Goal: Task Accomplishment & Management: Manage account settings

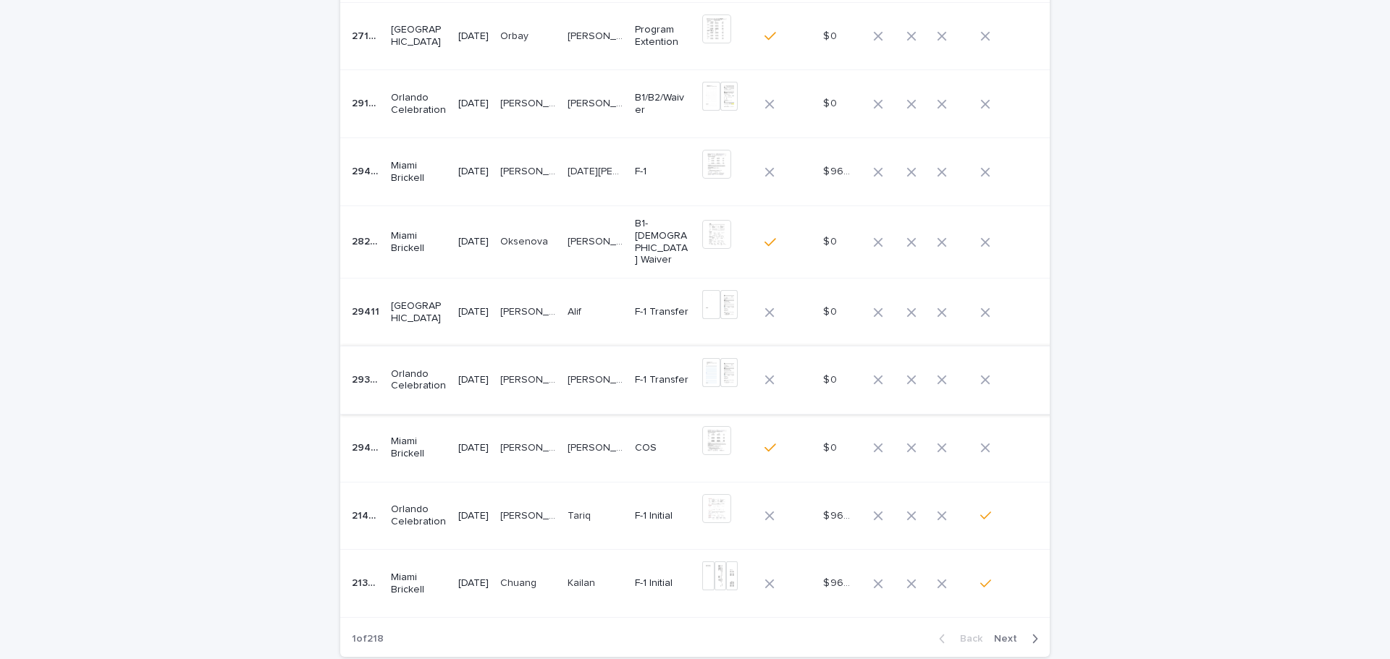
scroll to position [145, 0]
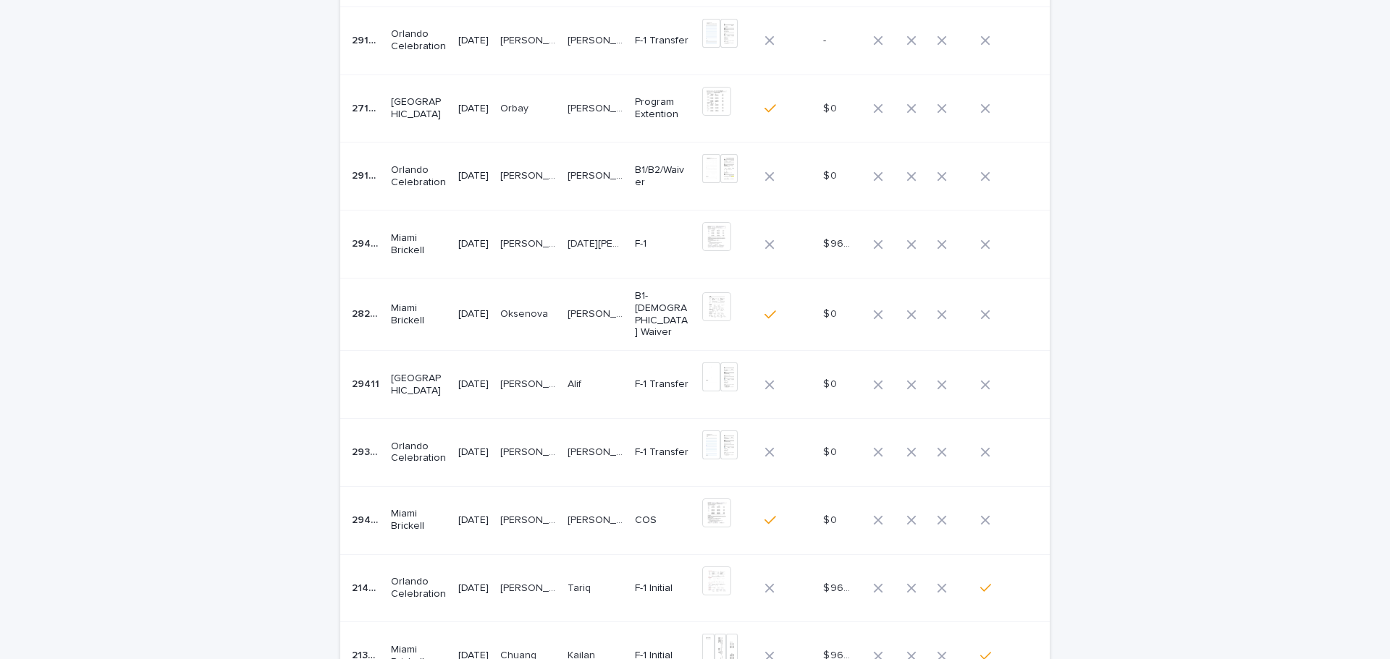
click at [518, 238] on p "[PERSON_NAME]" at bounding box center [529, 242] width 59 height 15
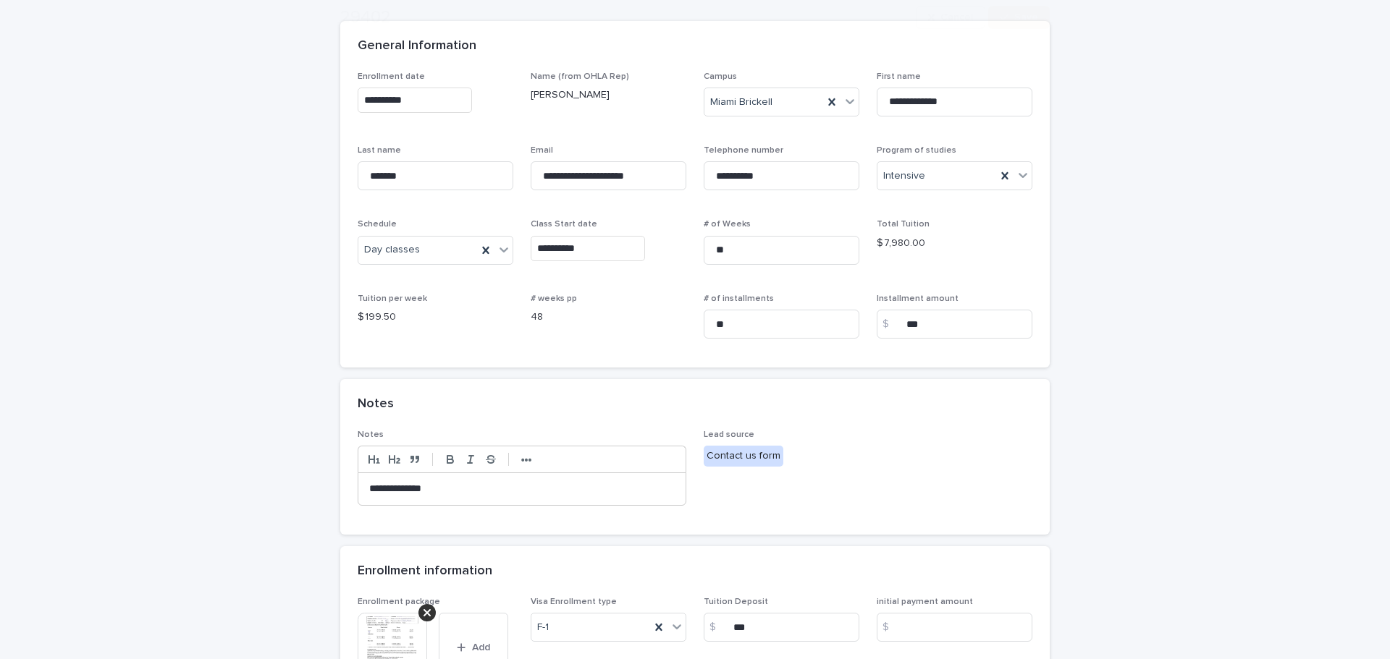
scroll to position [290, 0]
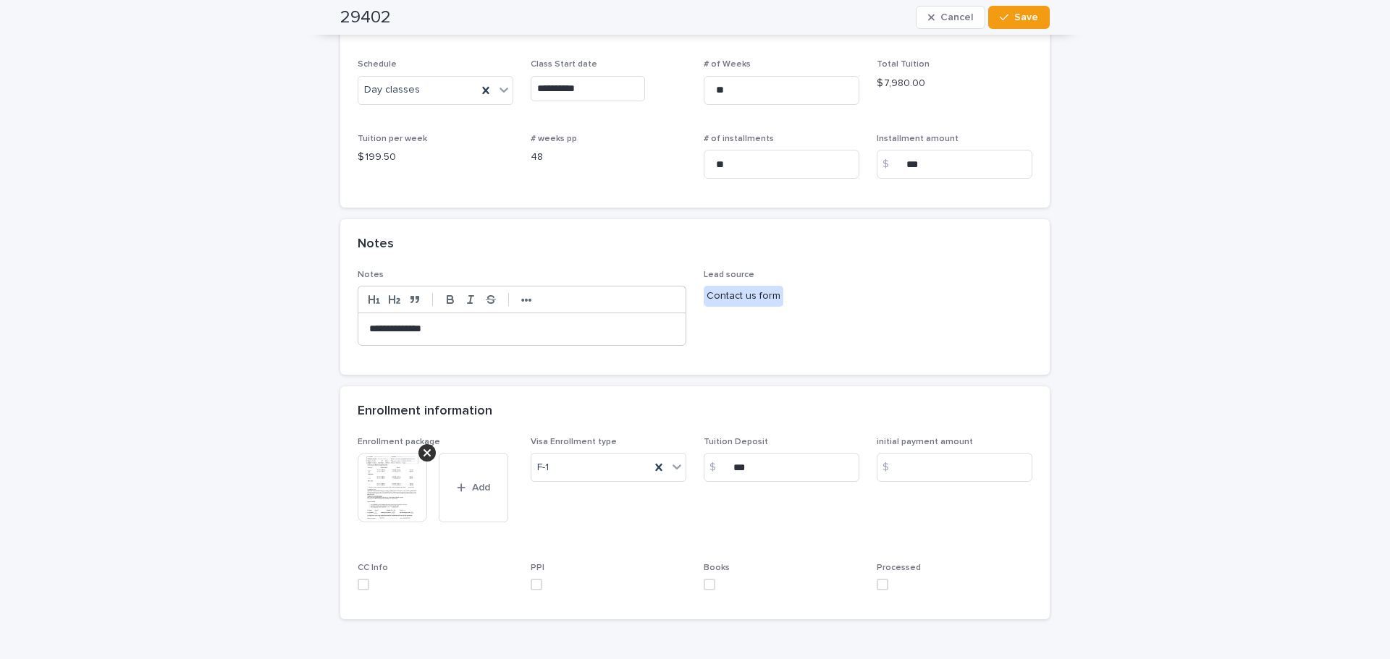
click at [389, 510] on img at bounding box center [392, 487] width 69 height 69
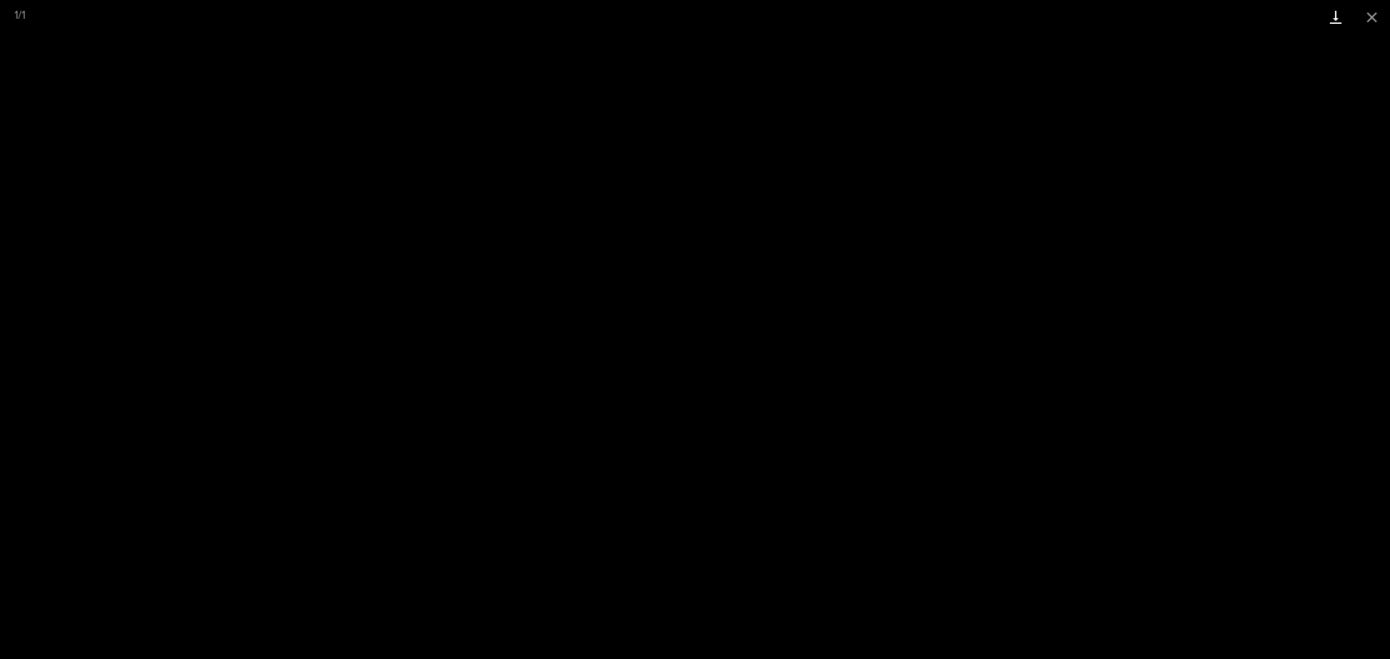
click at [1319, 17] on link "Download" at bounding box center [1336, 17] width 36 height 34
click at [1371, 21] on button "Close gallery" at bounding box center [1372, 17] width 36 height 34
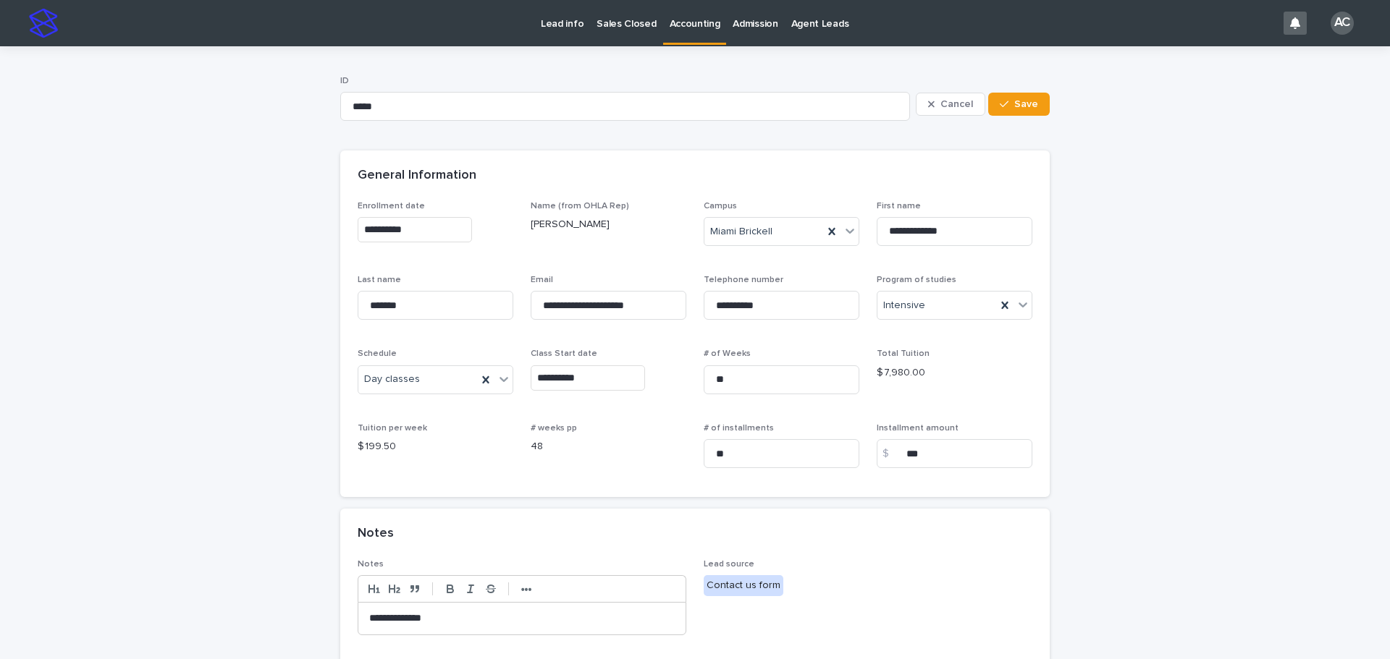
scroll to position [362, 0]
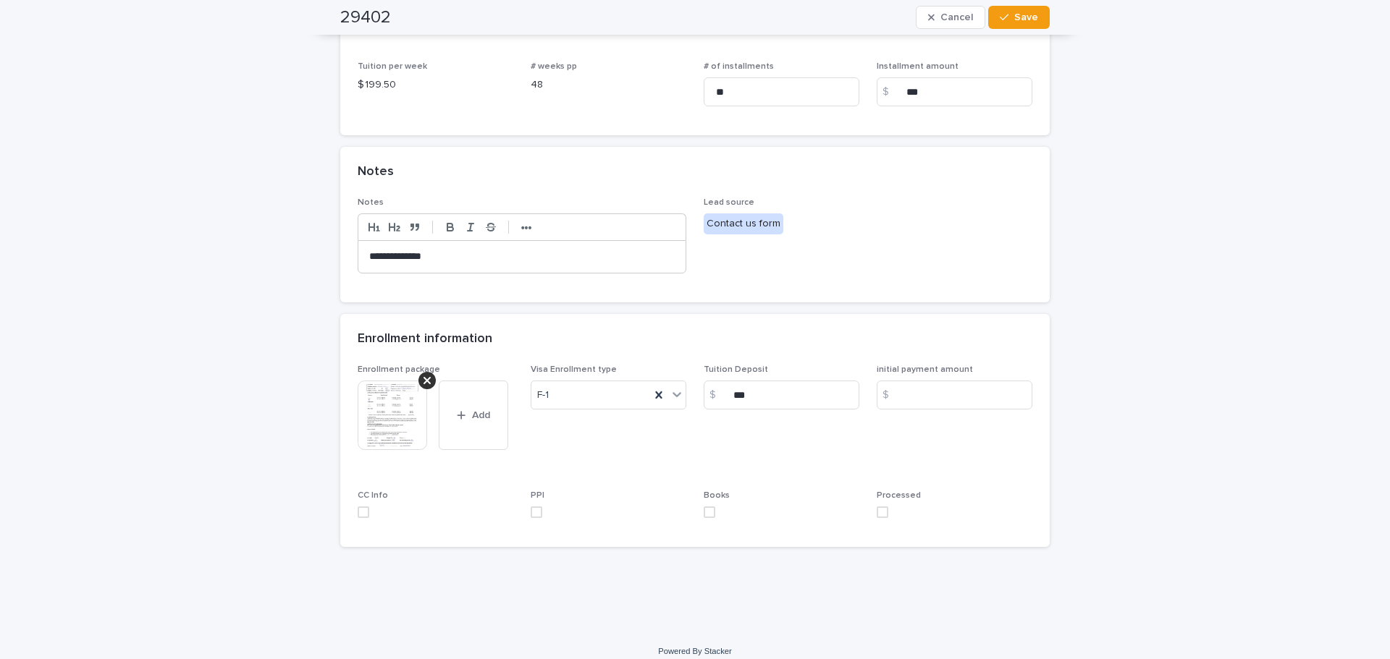
click at [398, 442] on img at bounding box center [392, 415] width 69 height 69
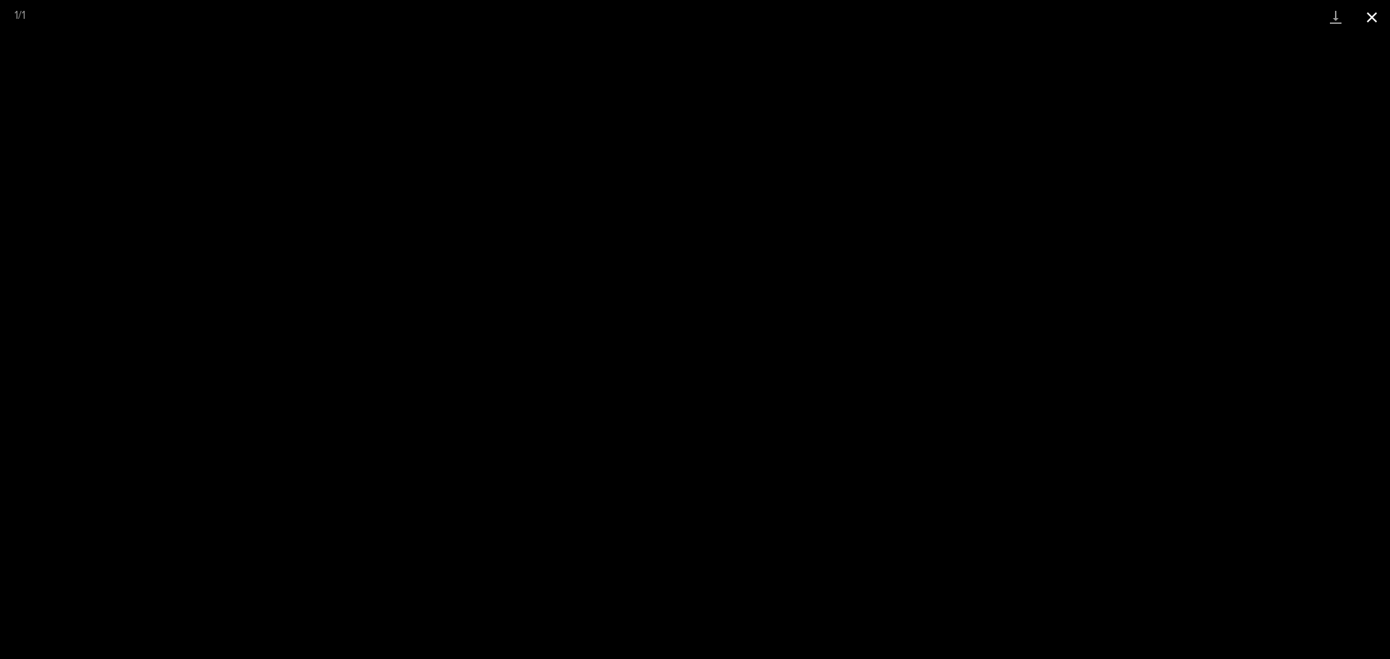
click at [1375, 11] on button "Close gallery" at bounding box center [1372, 17] width 36 height 34
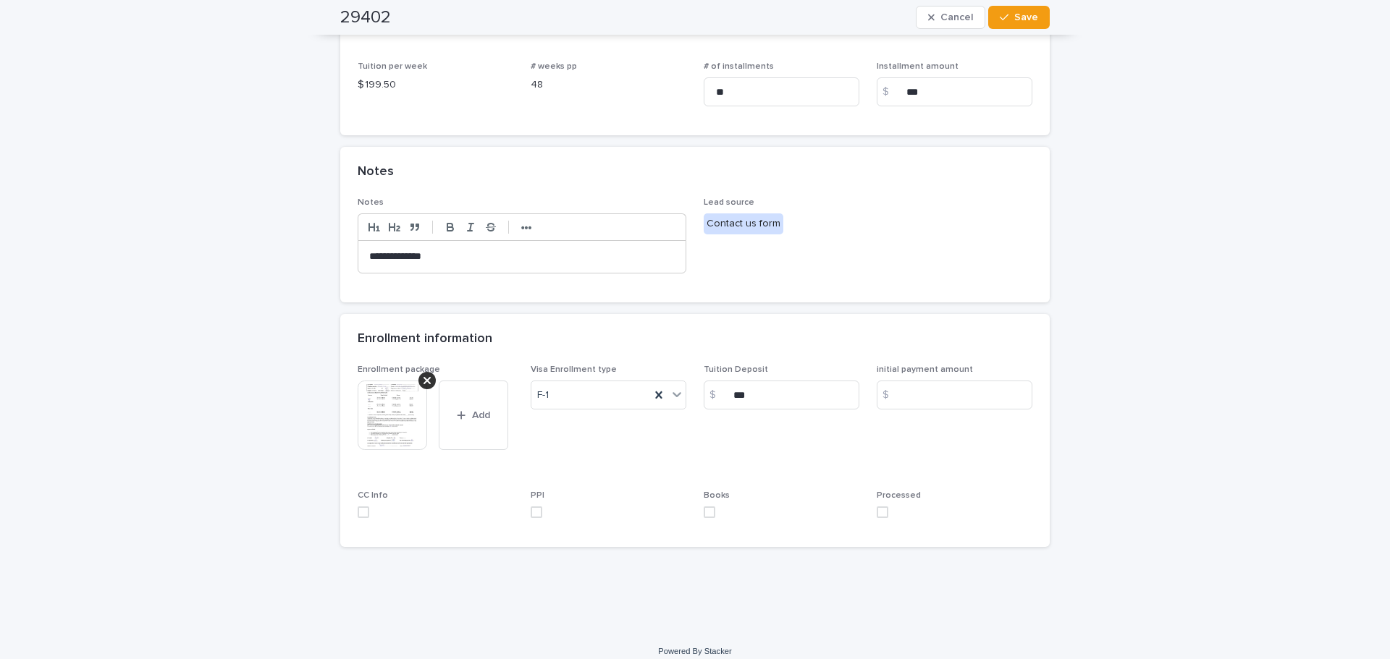
click at [475, 253] on p "**********" at bounding box center [521, 257] width 305 height 14
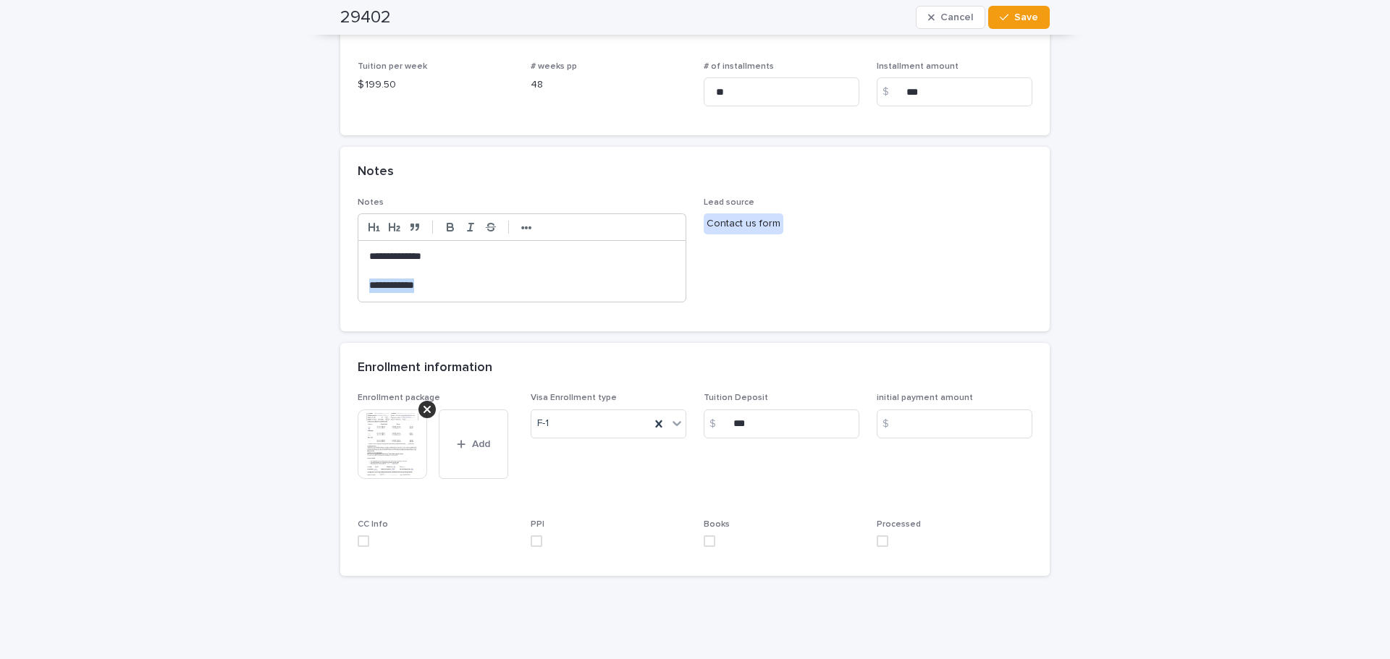
drag, startPoint x: 458, startPoint y: 291, endPoint x: 295, endPoint y: 299, distance: 162.3
click at [295, 299] on div "**********" at bounding box center [695, 172] width 1390 height 976
click at [524, 228] on strong "•••" at bounding box center [526, 228] width 11 height 12
click at [638, 232] on icon "button" at bounding box center [642, 227] width 13 height 13
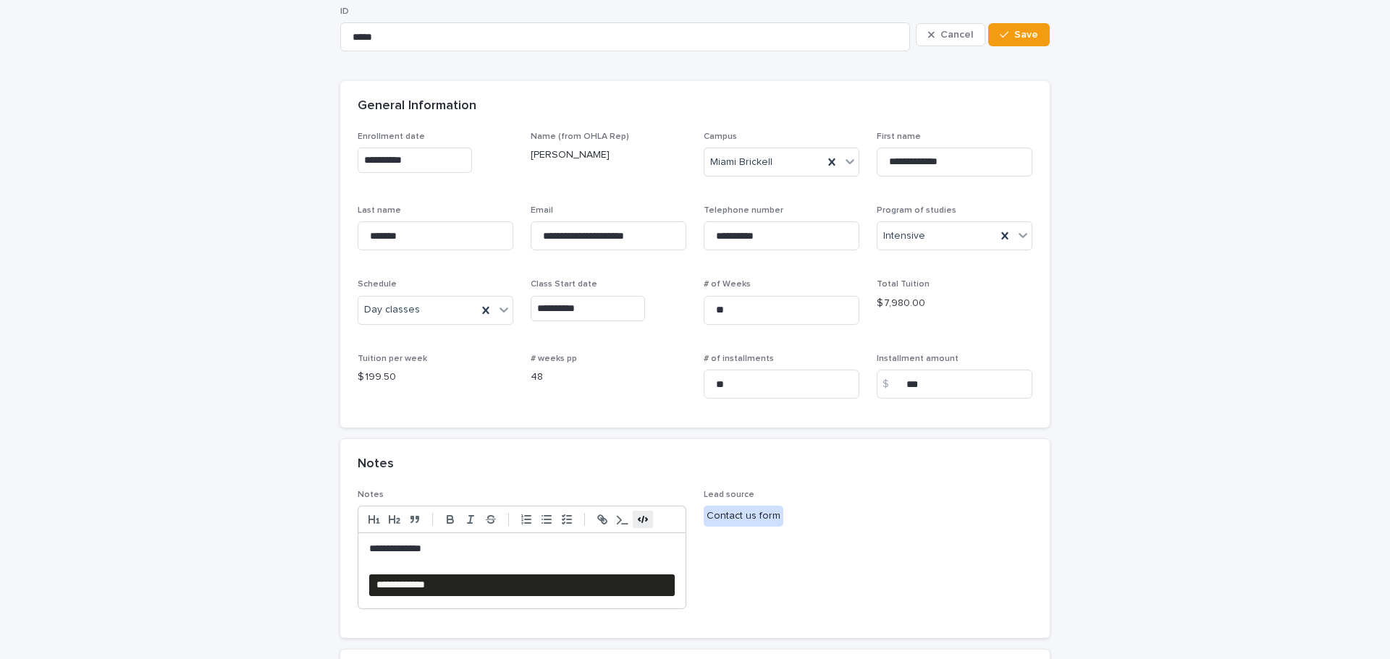
scroll to position [290, 0]
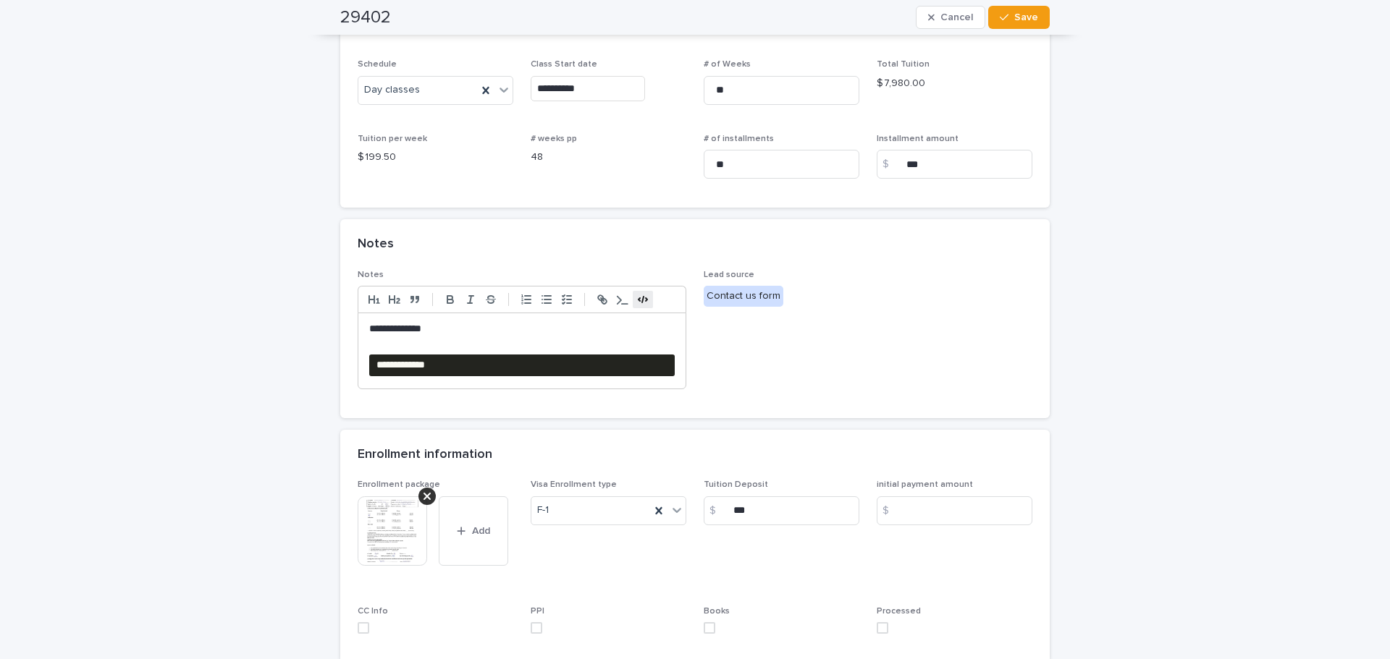
click at [956, 371] on span "Lead source Contact us form" at bounding box center [868, 335] width 329 height 131
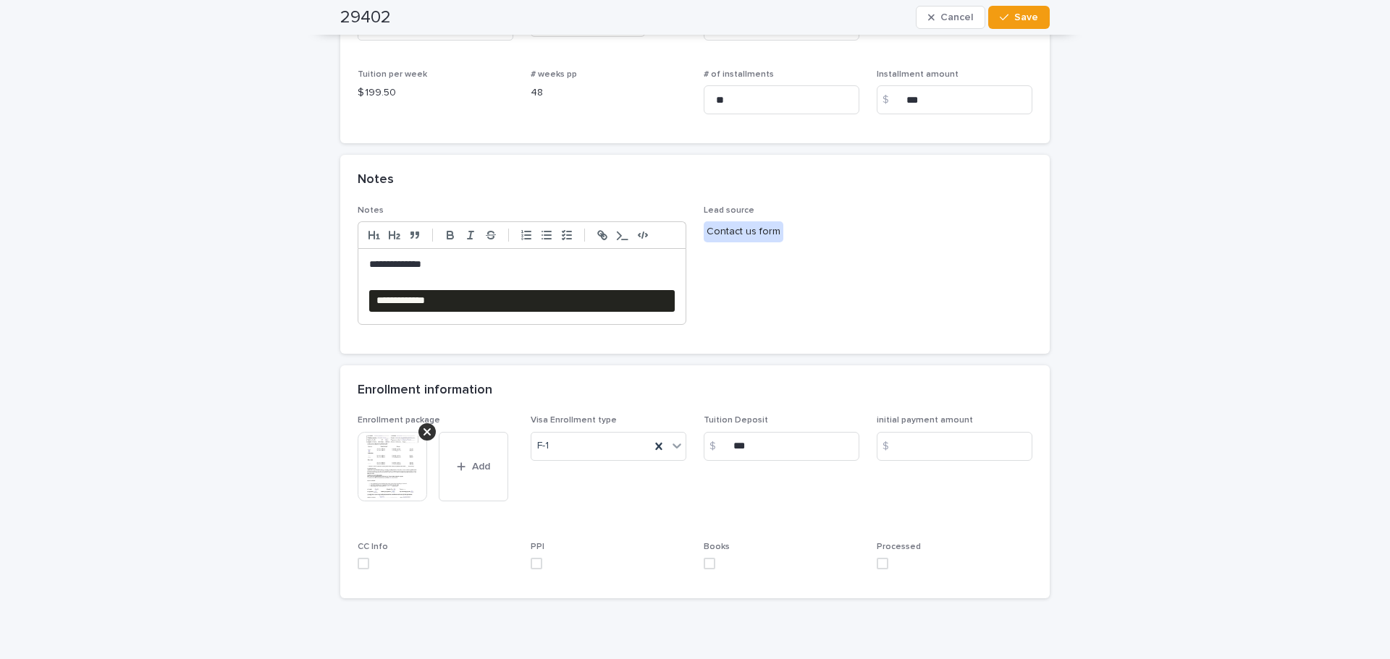
scroll to position [418, 0]
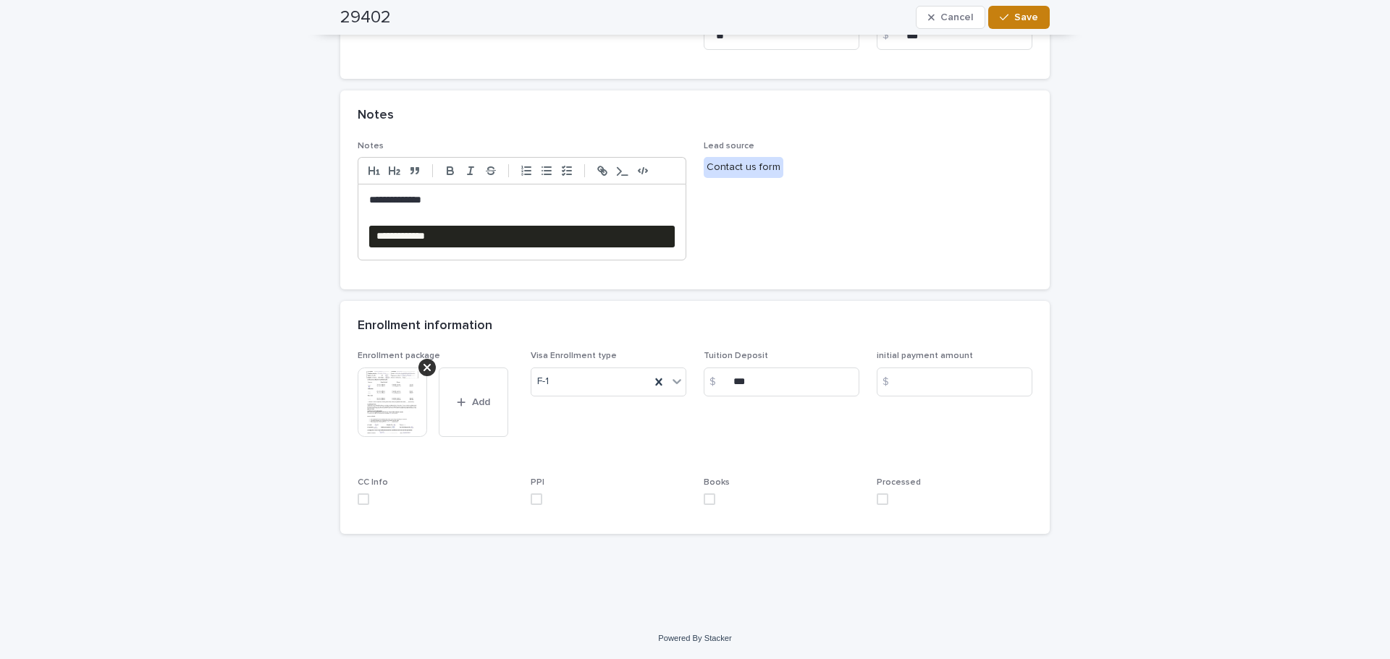
click at [1020, 15] on span "Save" at bounding box center [1026, 17] width 24 height 10
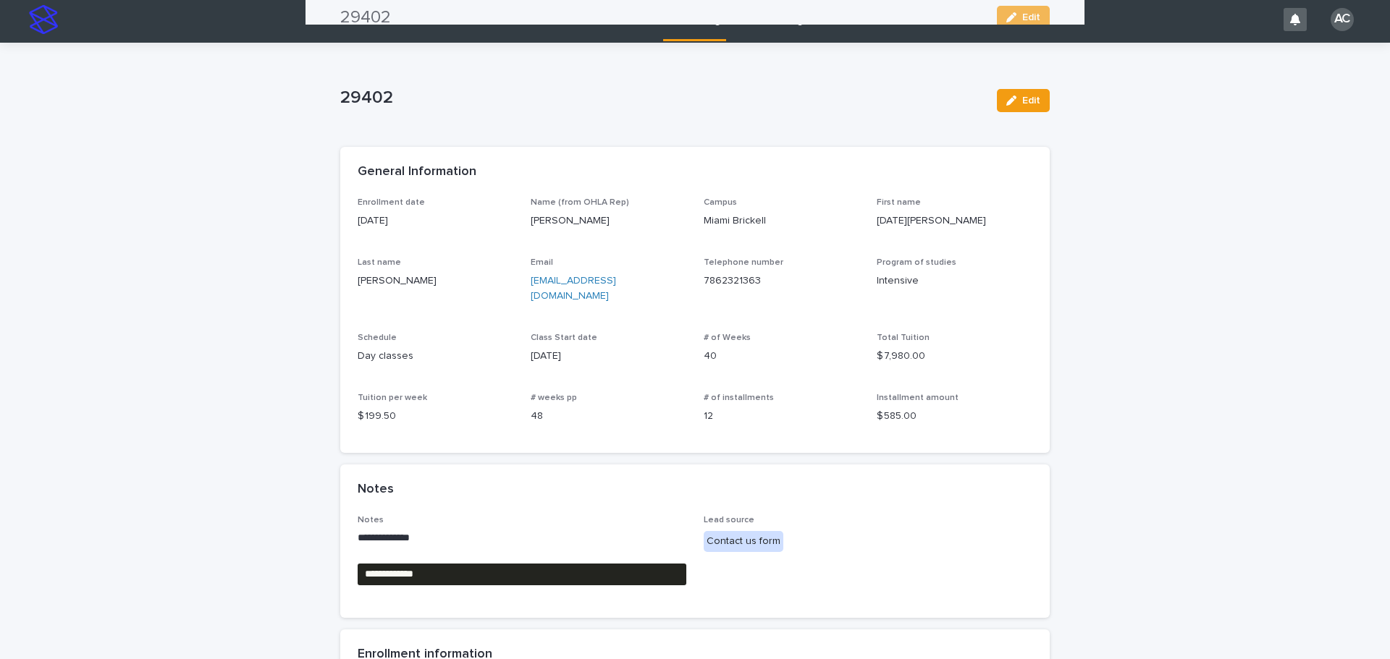
scroll to position [0, 0]
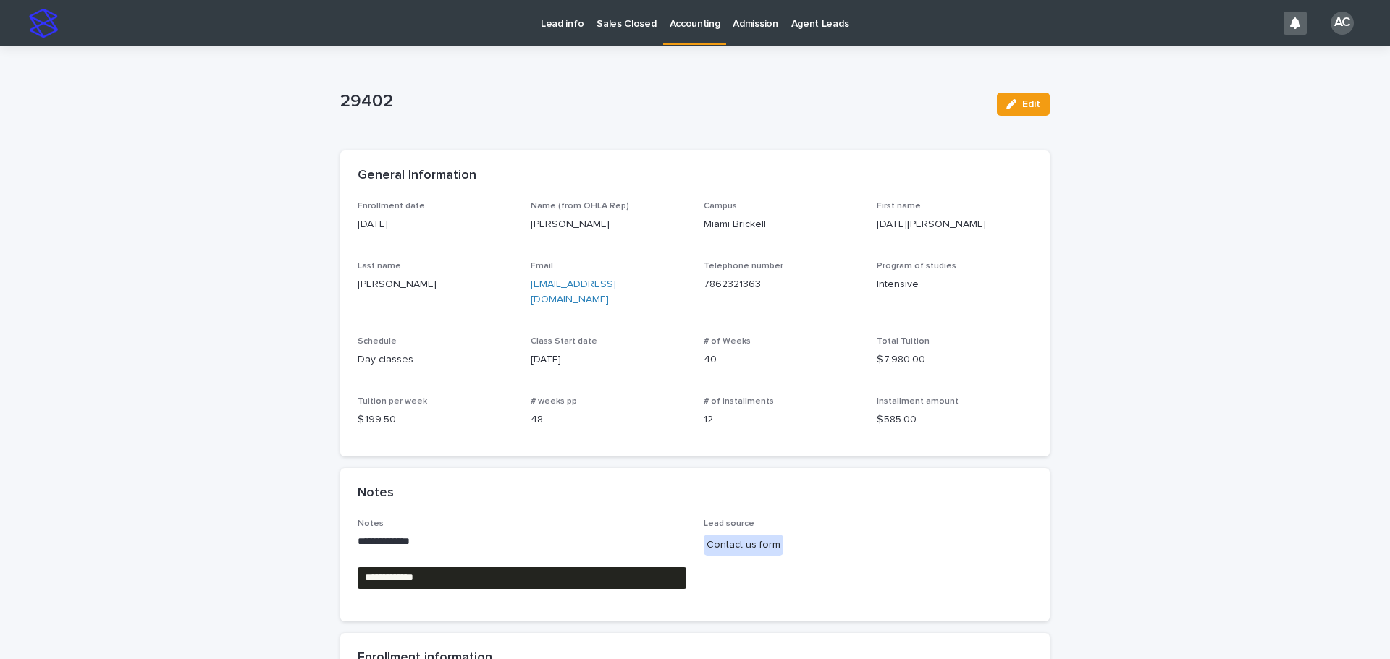
click at [682, 35] on link "Accounting" at bounding box center [695, 21] width 64 height 43
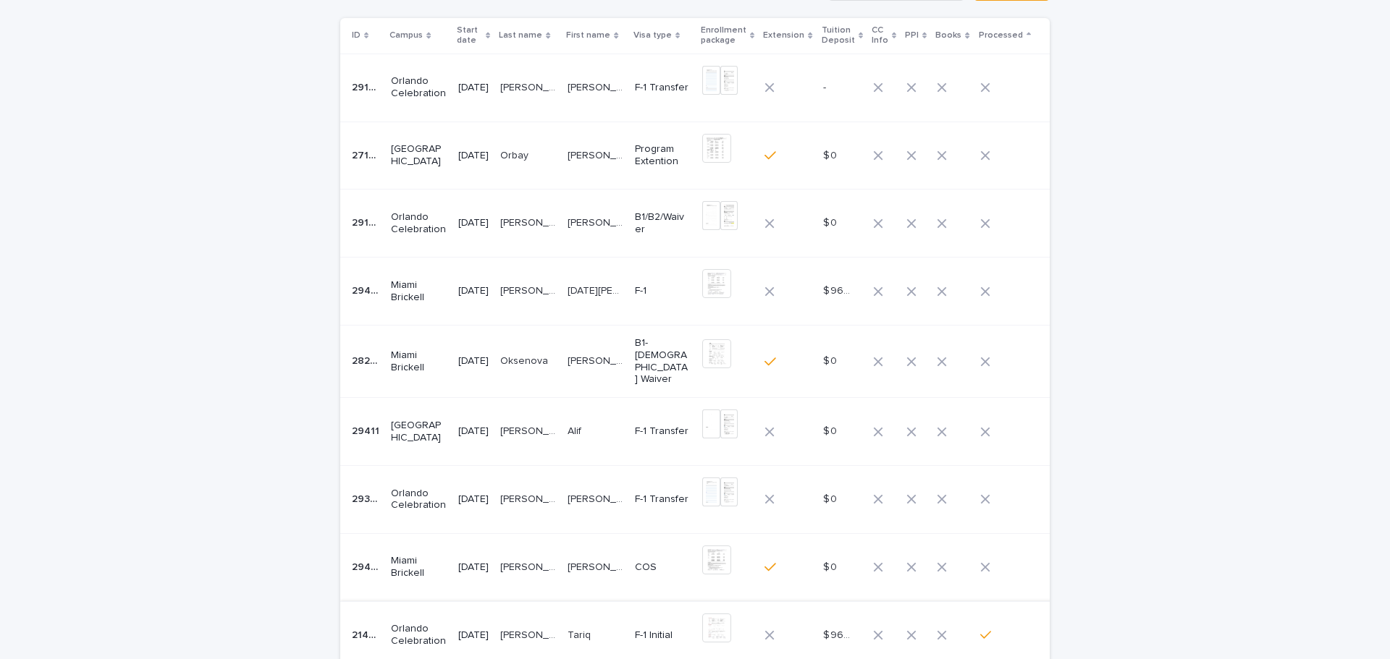
scroll to position [290, 0]
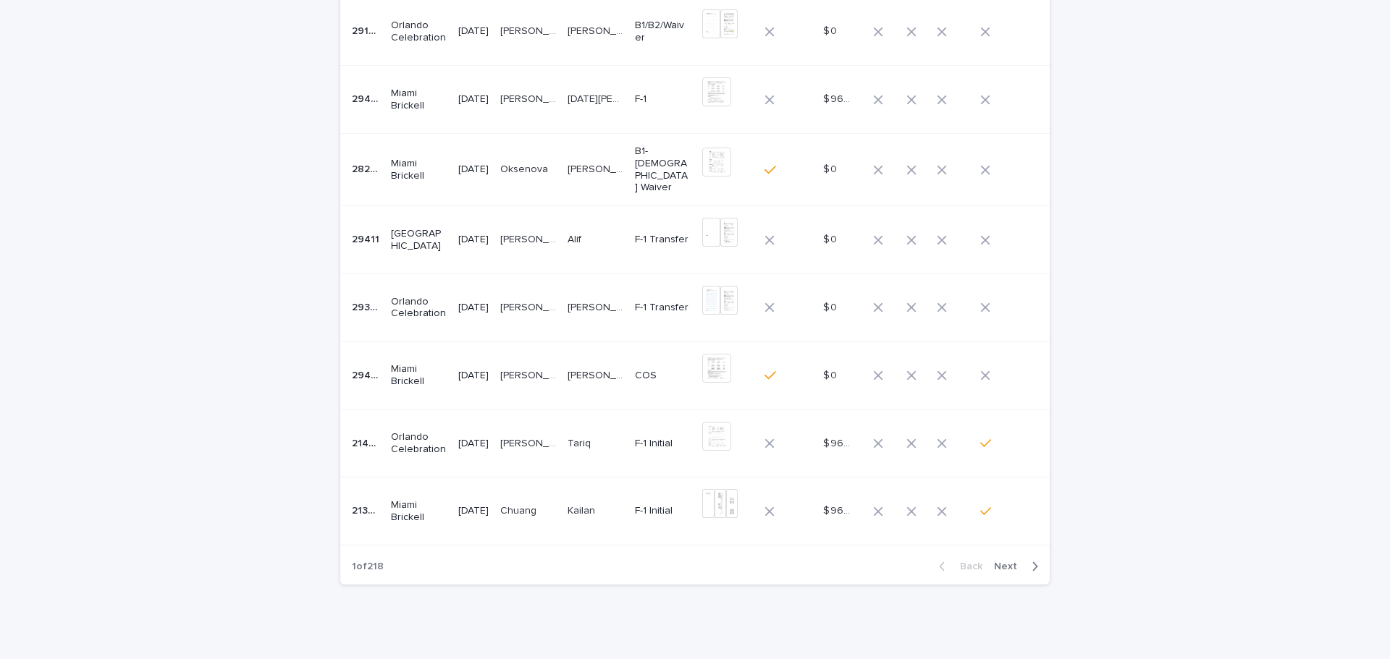
click at [636, 375] on p "COS" at bounding box center [663, 376] width 56 height 12
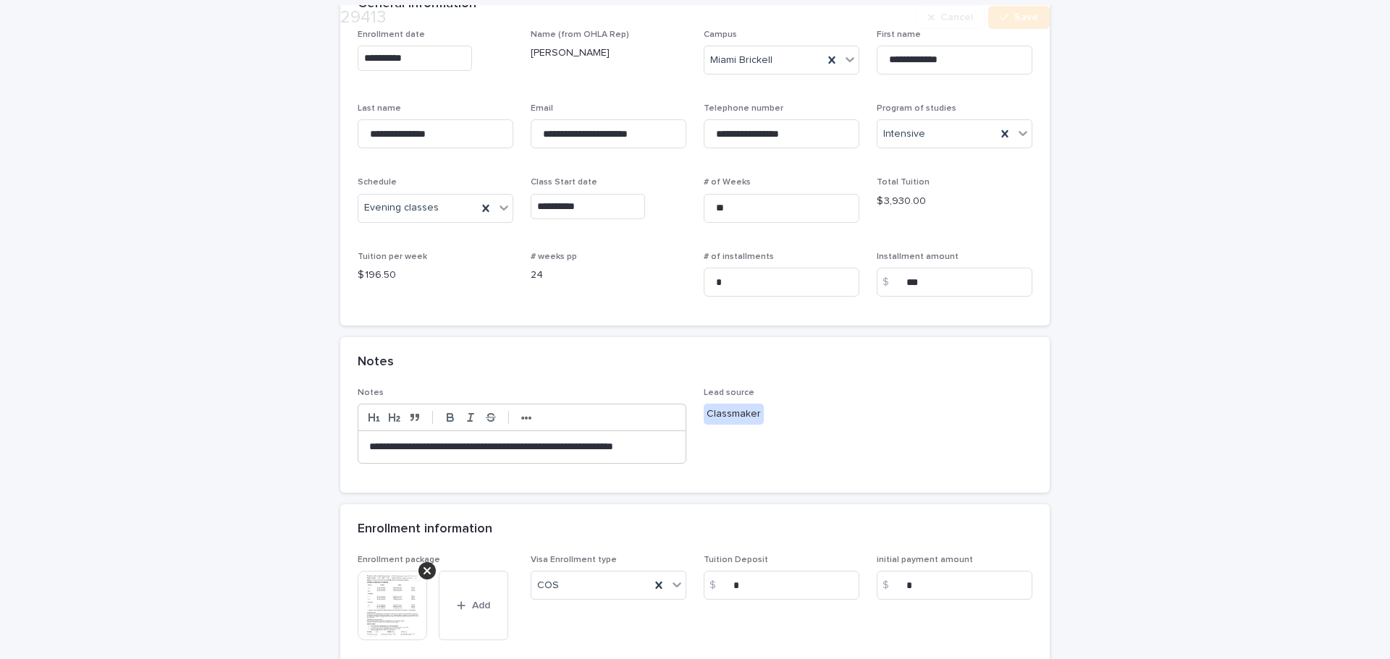
scroll to position [362, 0]
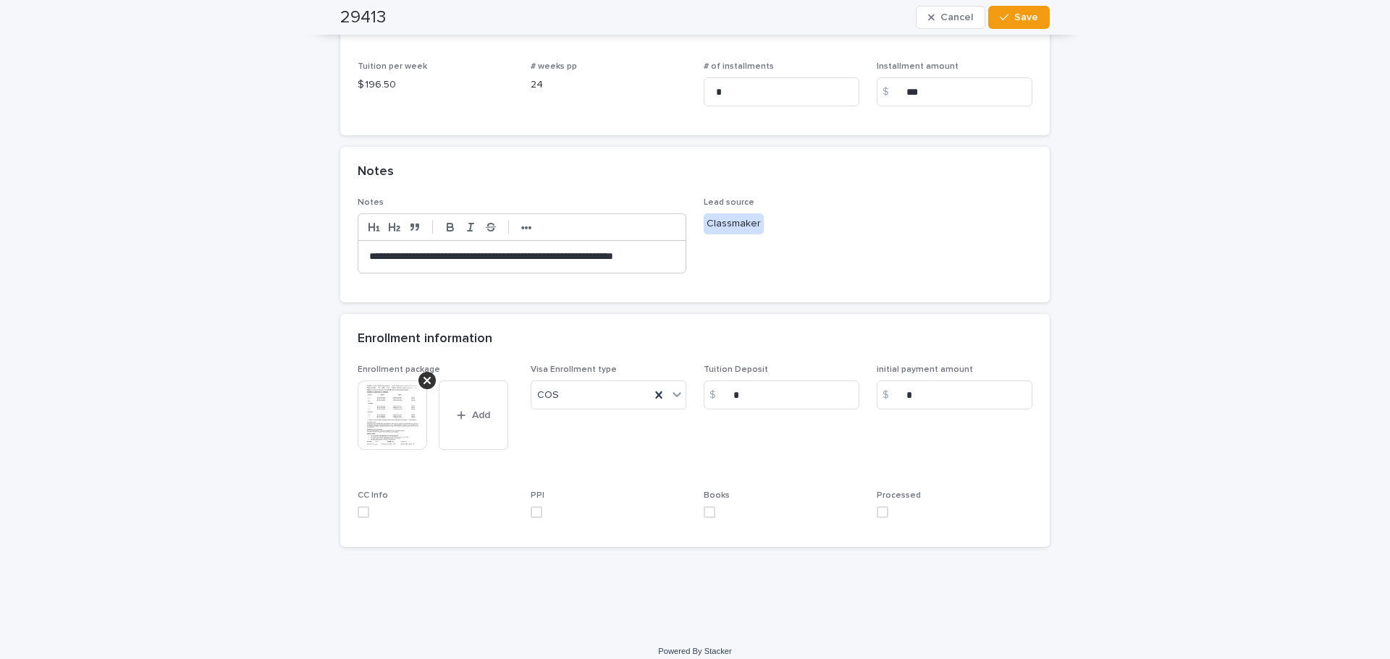
click at [388, 413] on img at bounding box center [392, 415] width 69 height 69
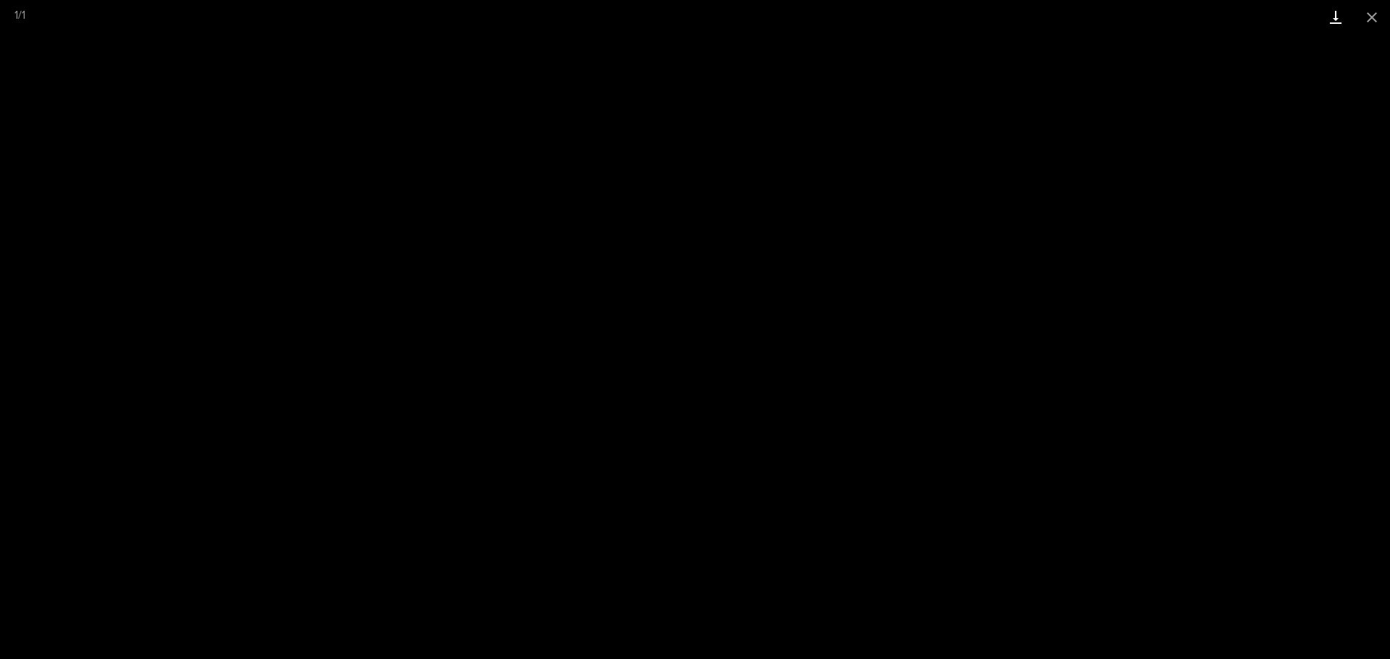
click at [1325, 17] on link "Download" at bounding box center [1336, 17] width 36 height 34
click at [1370, 8] on button "Close gallery" at bounding box center [1372, 17] width 36 height 34
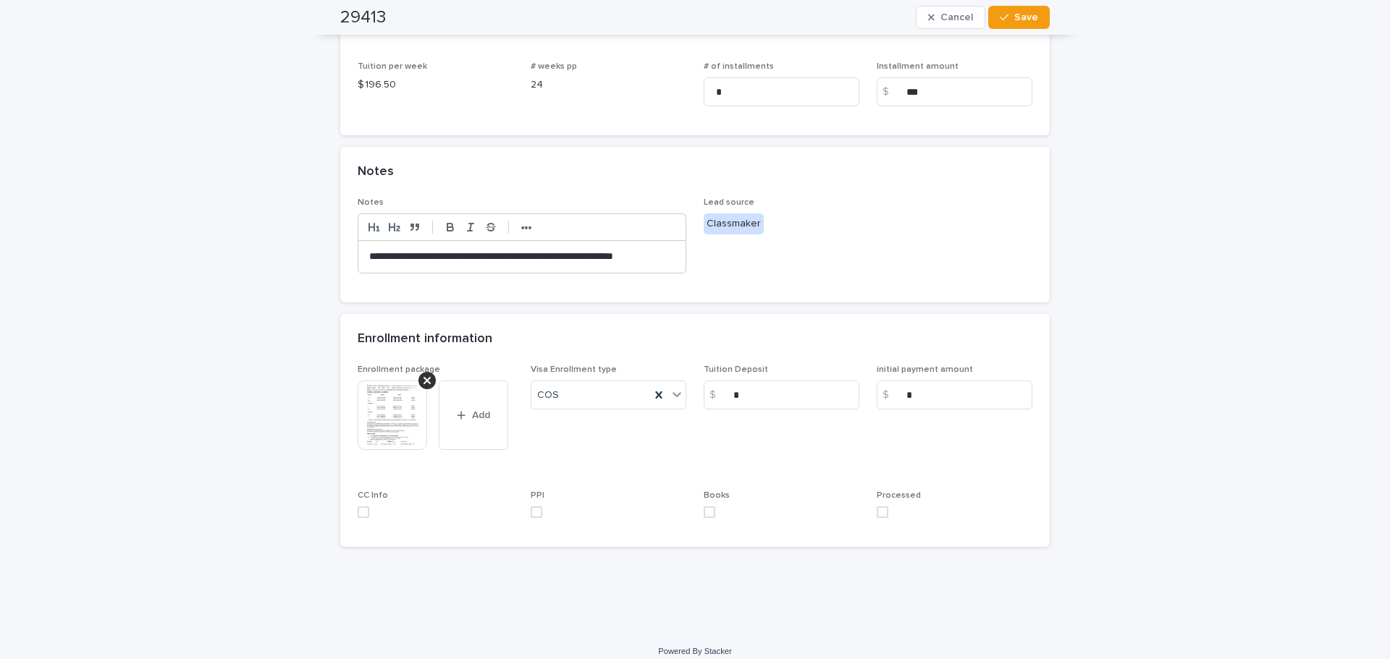
drag, startPoint x: 661, startPoint y: 254, endPoint x: 674, endPoint y: 234, distance: 24.1
click at [663, 250] on p "**********" at bounding box center [521, 257] width 305 height 14
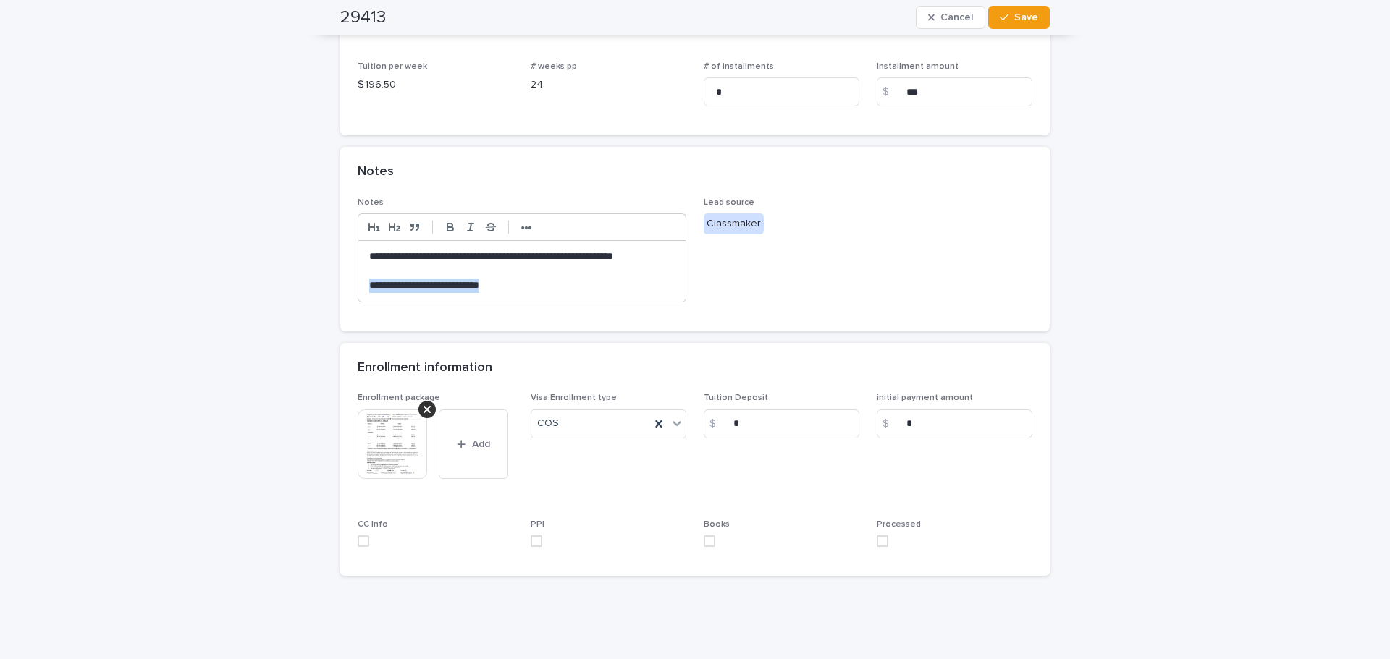
drag, startPoint x: 524, startPoint y: 289, endPoint x: 315, endPoint y: 265, distance: 210.6
click at [279, 280] on div "**********" at bounding box center [695, 172] width 1390 height 976
click at [521, 228] on strong "•••" at bounding box center [526, 228] width 11 height 12
click at [643, 234] on icon "button" at bounding box center [642, 227] width 13 height 13
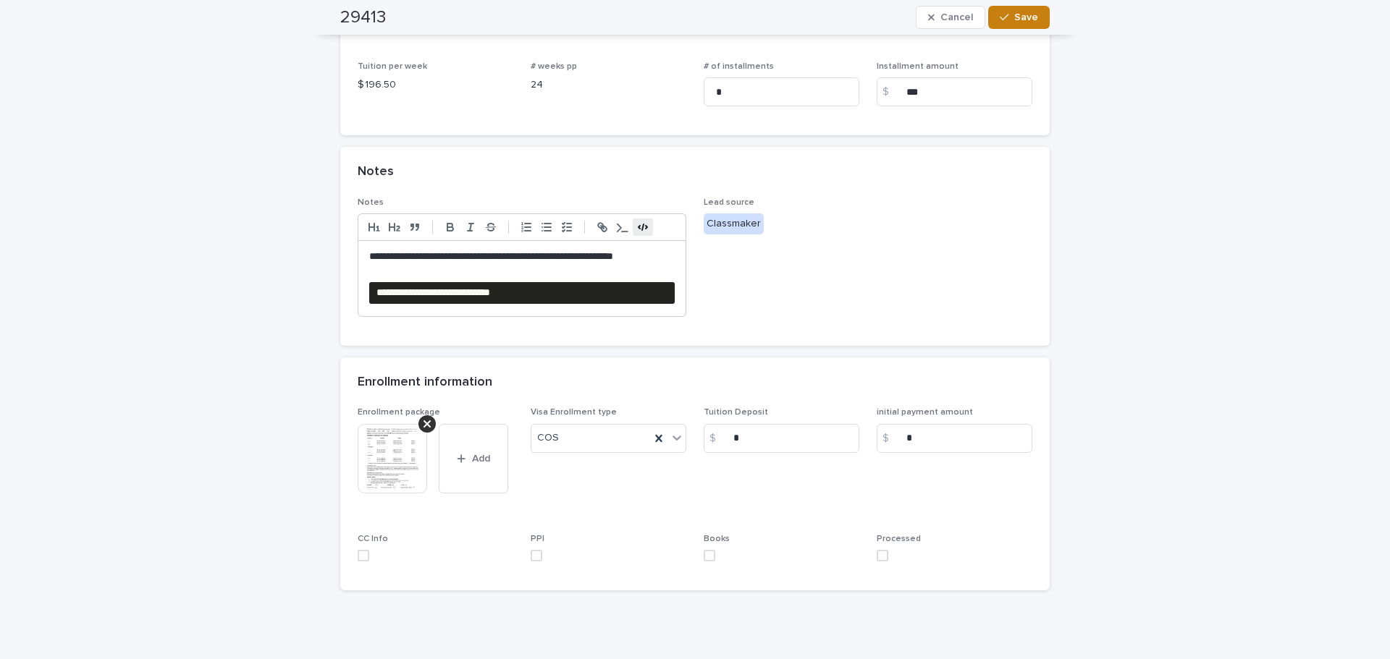
click at [1027, 20] on span "Save" at bounding box center [1026, 17] width 24 height 10
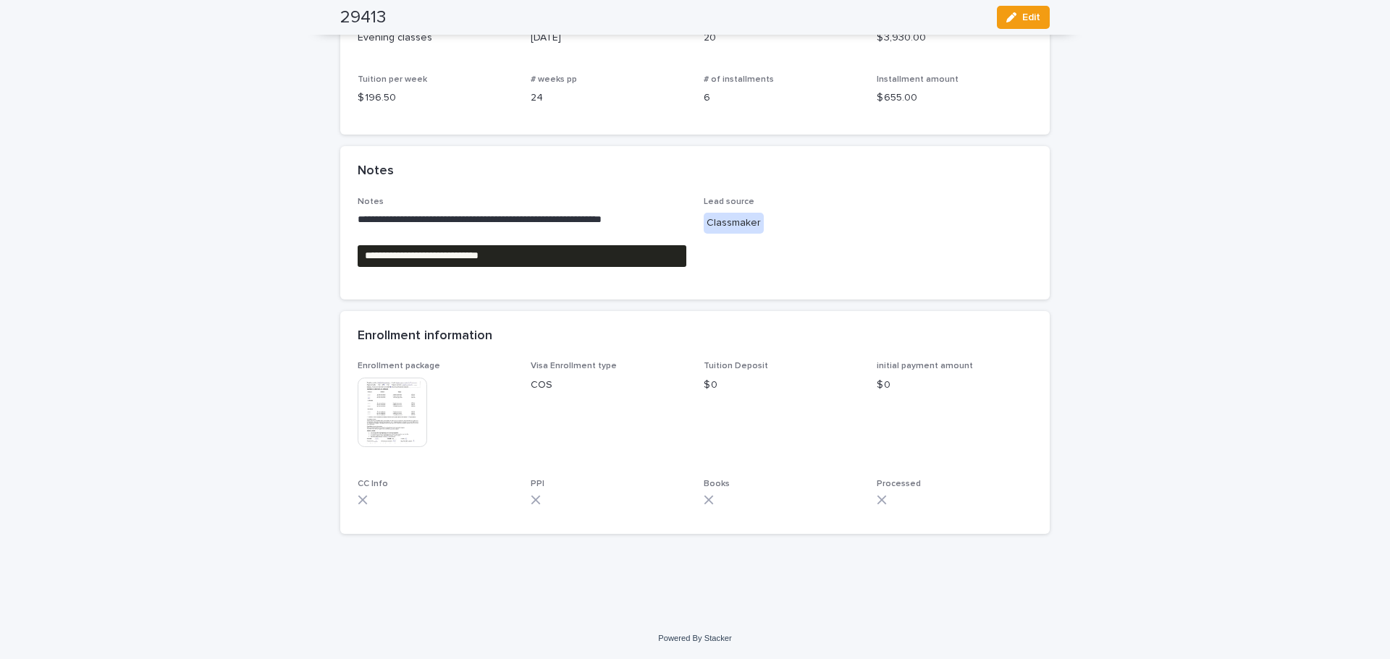
scroll to position [306, 0]
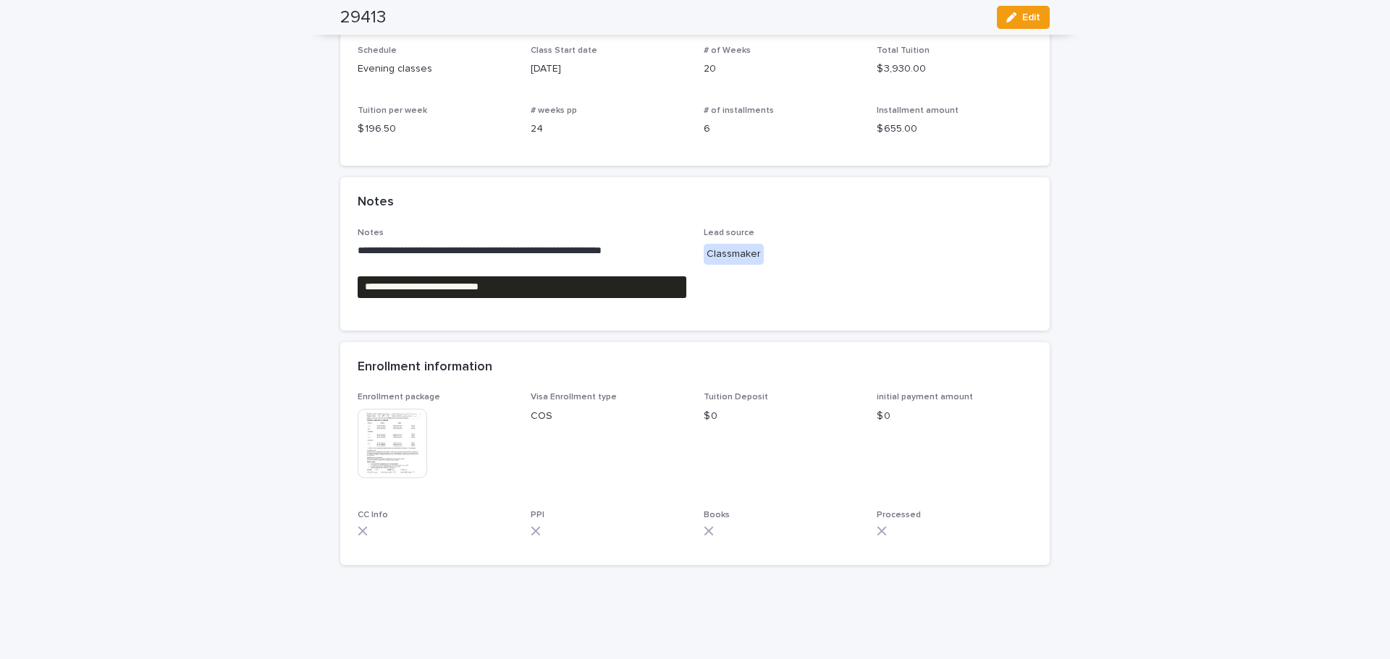
click at [439, 541] on div "**********" at bounding box center [694, 210] width 709 height 733
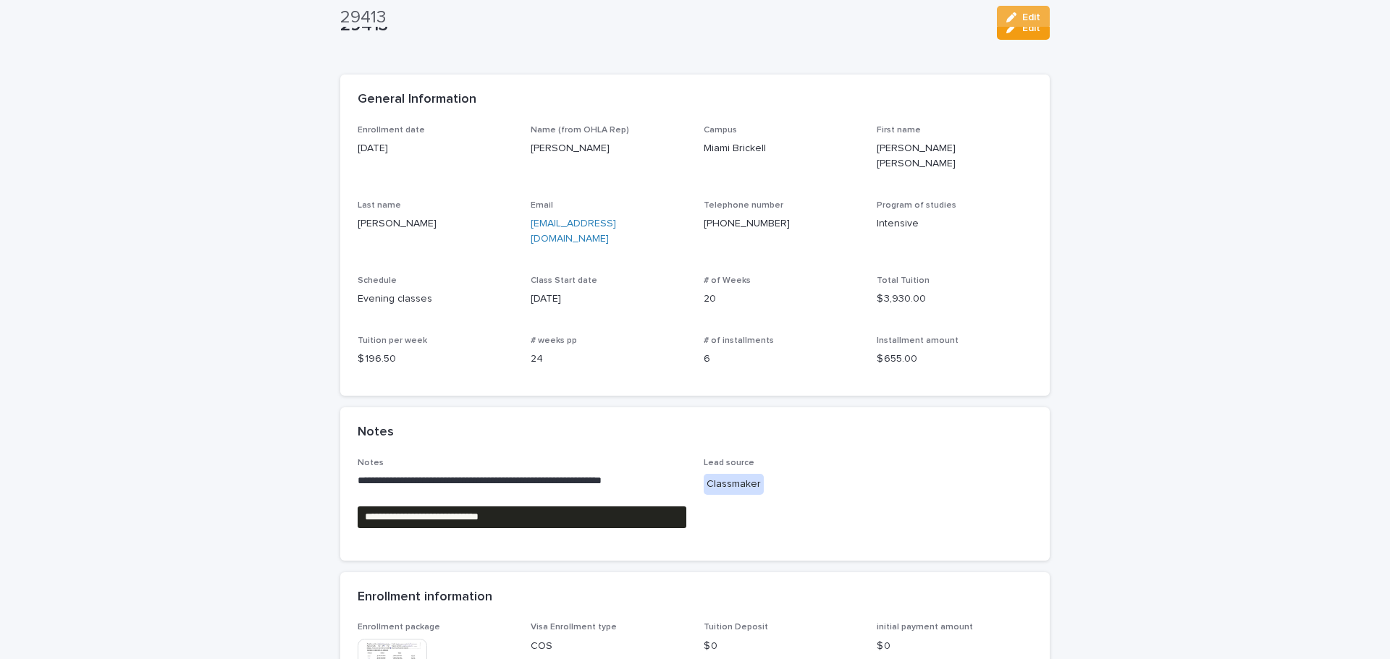
scroll to position [17, 0]
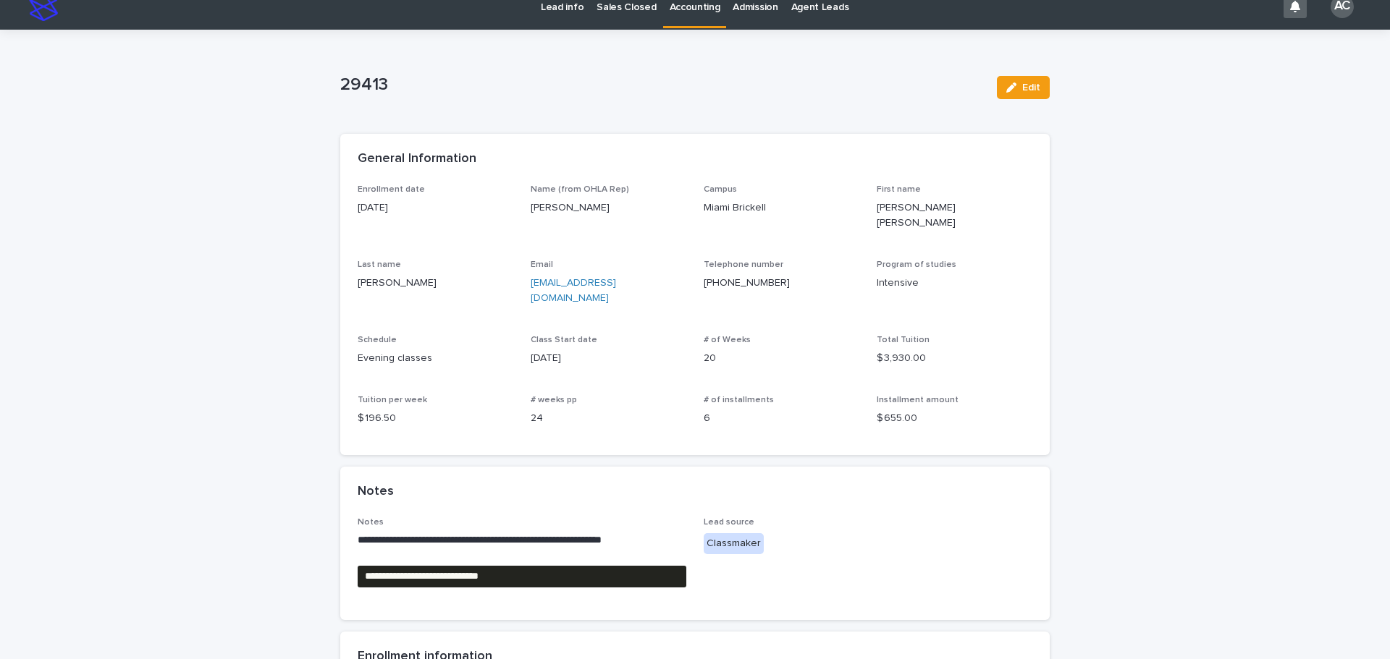
click at [673, 28] on div "Lead info Sales Closed Accounting Admission Agent Leads" at bounding box center [670, 6] width 1211 height 46
click at [673, 17] on link "Accounting" at bounding box center [695, 4] width 64 height 43
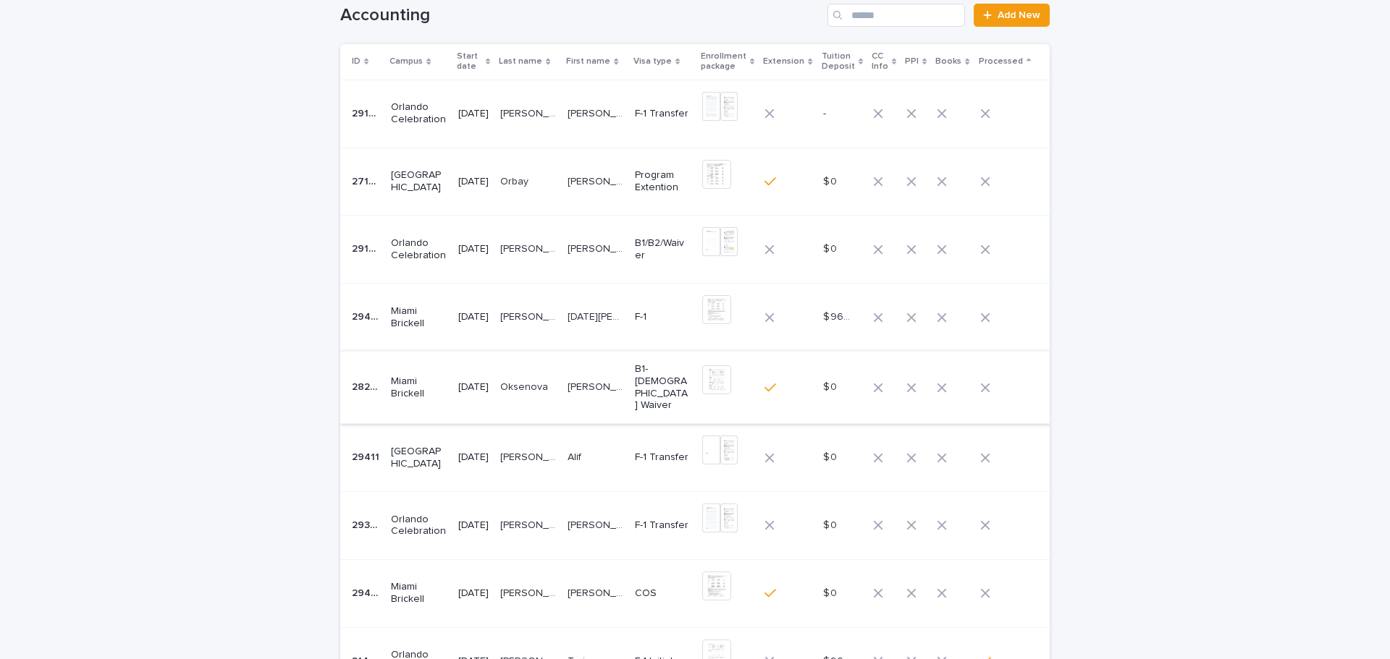
scroll to position [46, 0]
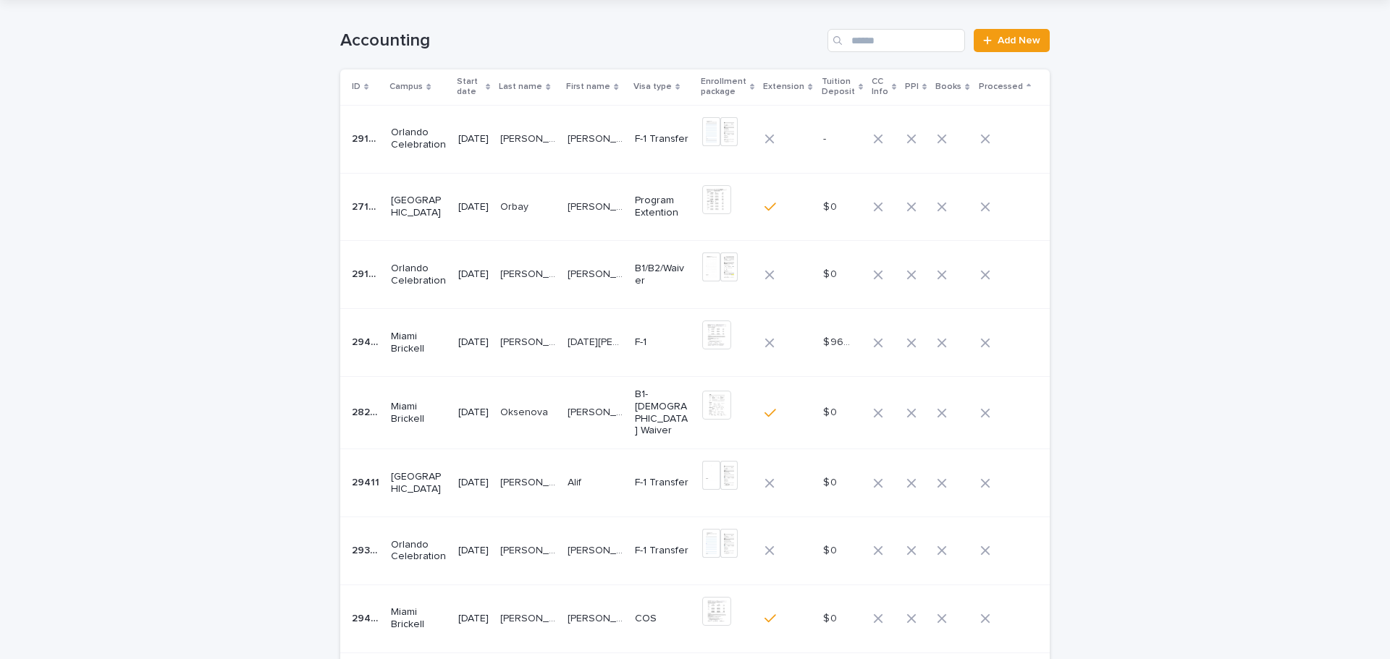
click at [578, 487] on td "[PERSON_NAME]" at bounding box center [595, 484] width 67 height 68
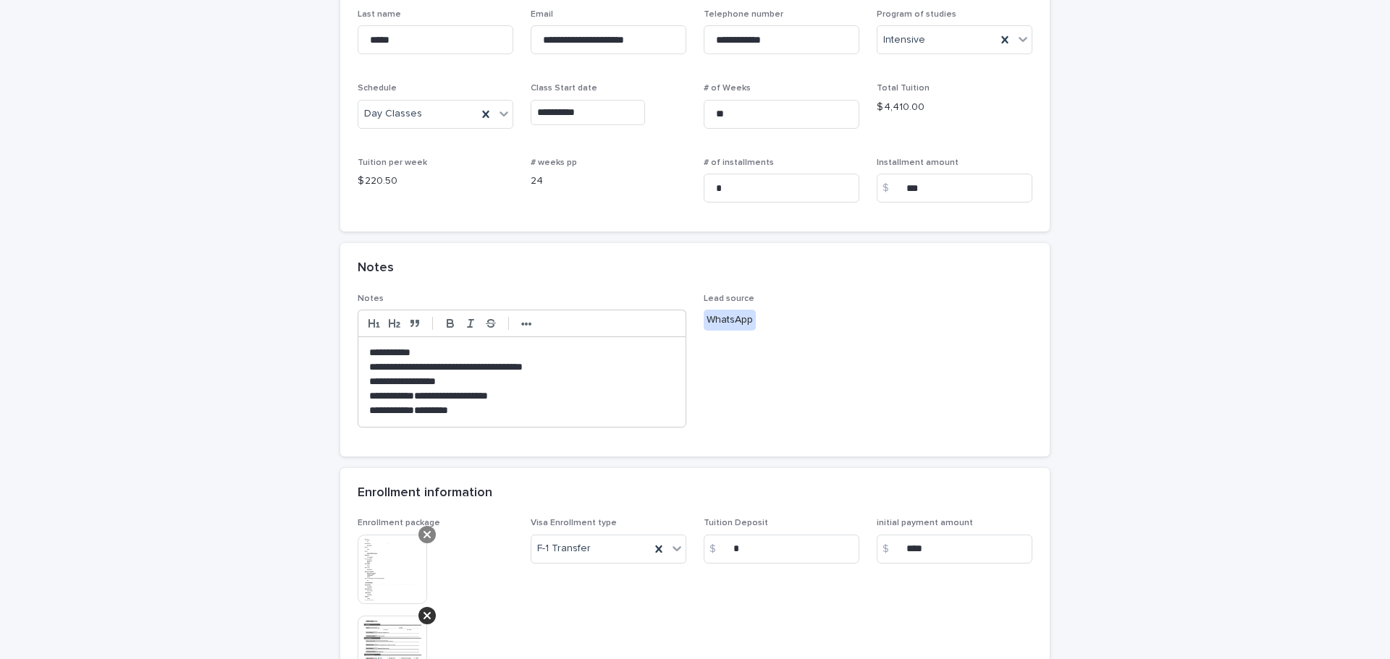
scroll to position [290, 0]
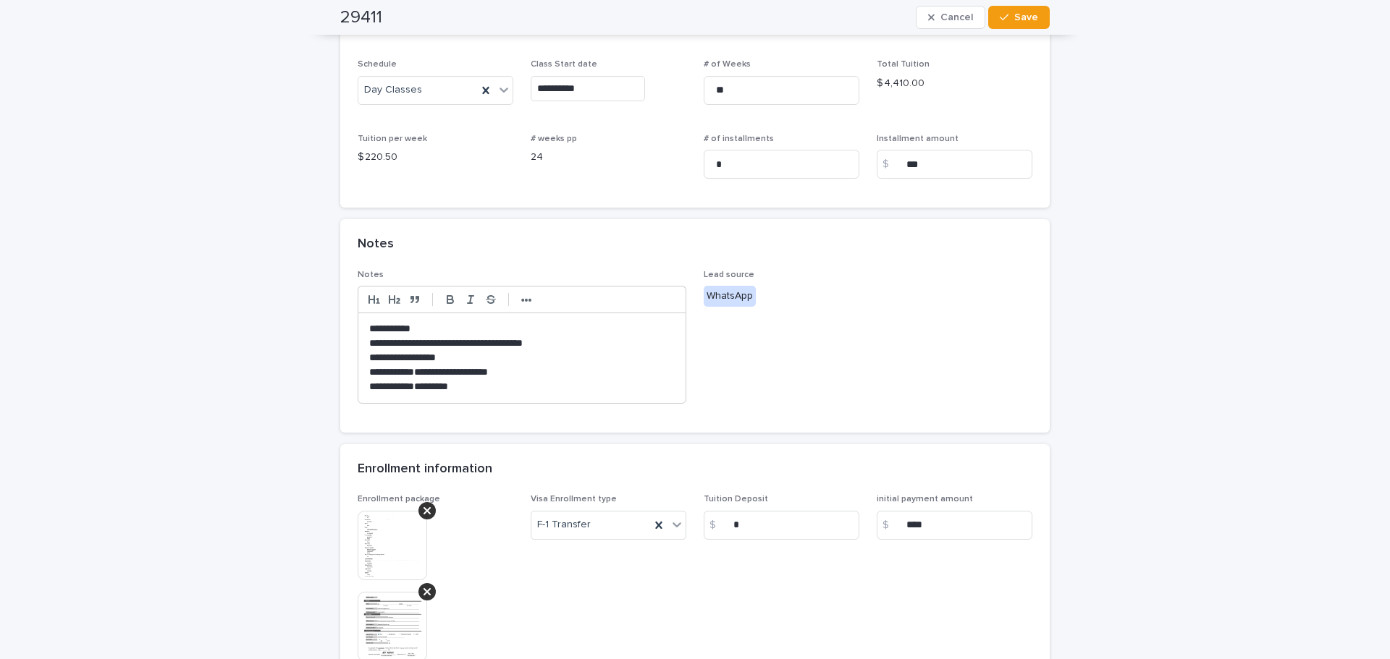
click at [391, 515] on img at bounding box center [392, 545] width 69 height 69
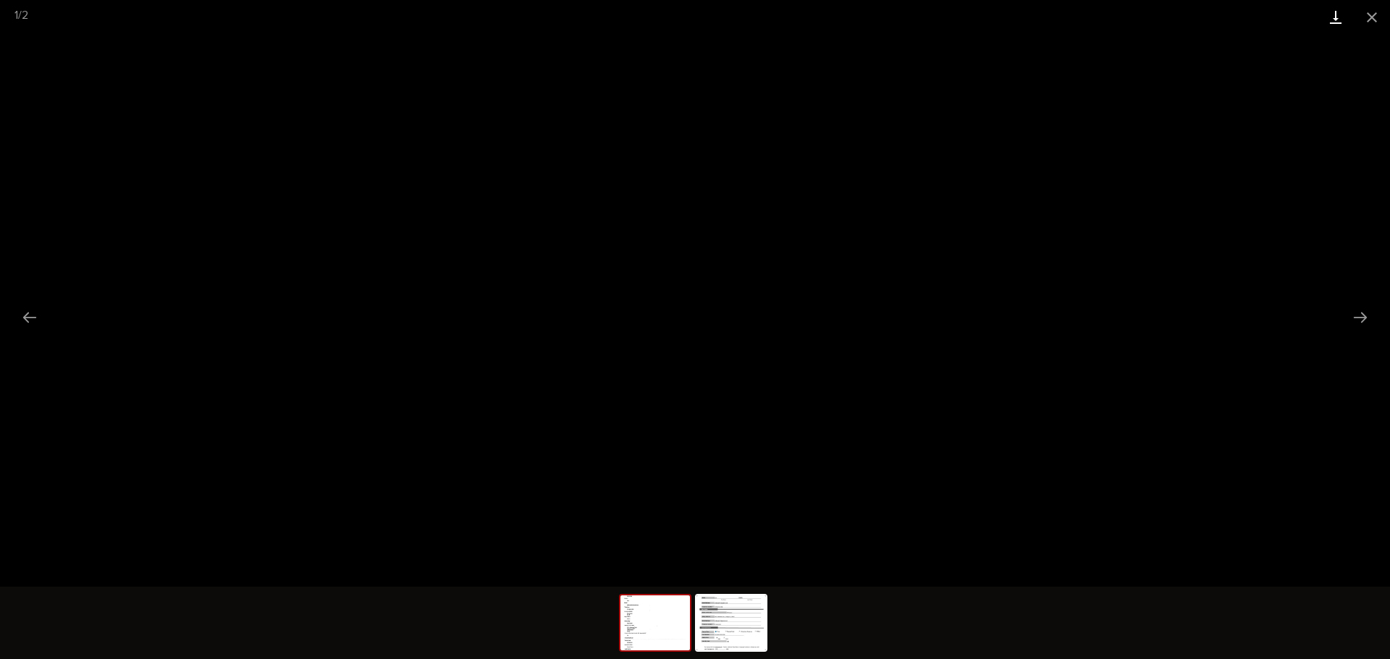
click at [1325, 13] on link "Download" at bounding box center [1336, 17] width 36 height 34
click at [726, 620] on img at bounding box center [730, 623] width 69 height 55
click at [1334, 12] on link "Download" at bounding box center [1336, 17] width 36 height 34
click at [1375, 23] on button "Close gallery" at bounding box center [1372, 17] width 36 height 34
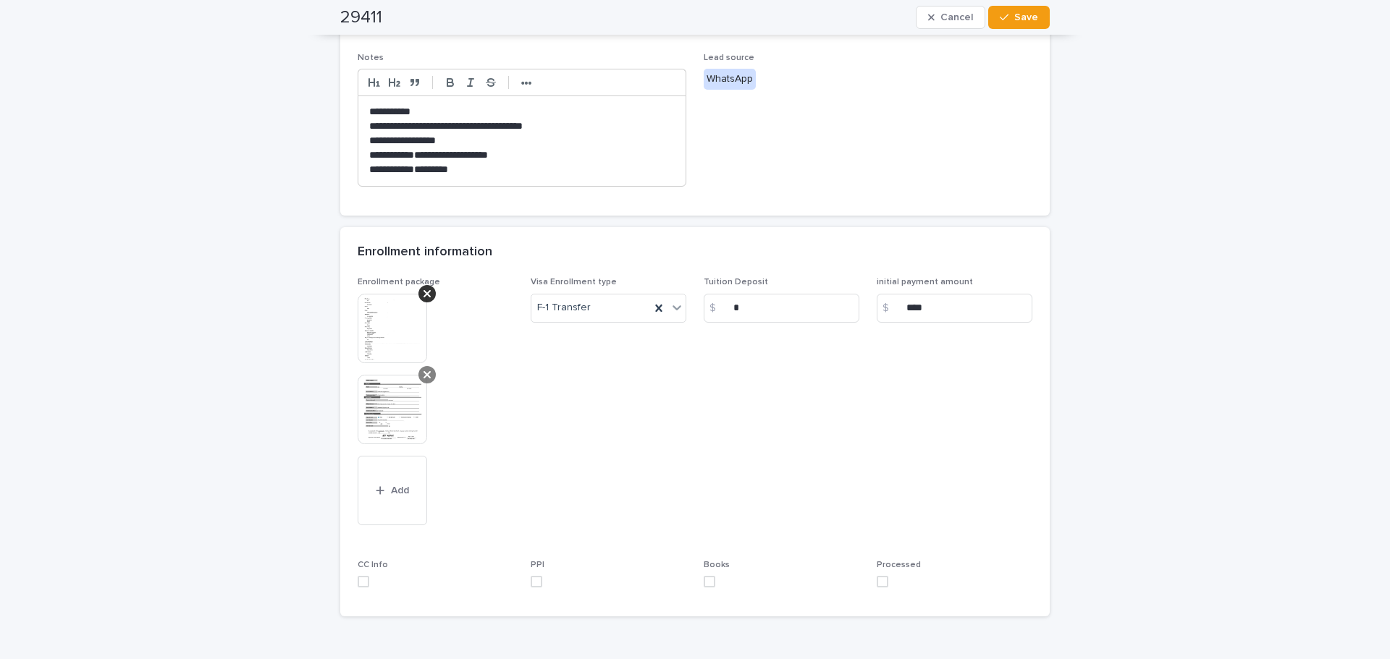
click at [421, 368] on div at bounding box center [426, 374] width 17 height 17
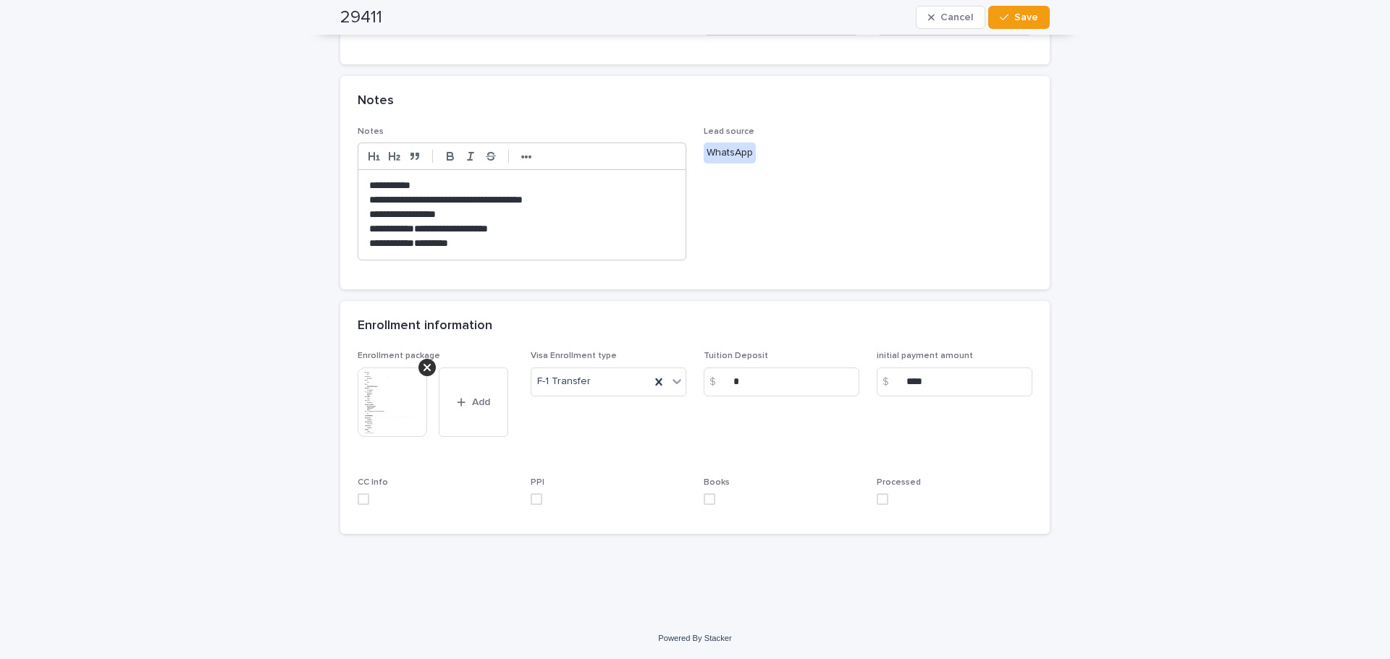
scroll to position [429, 0]
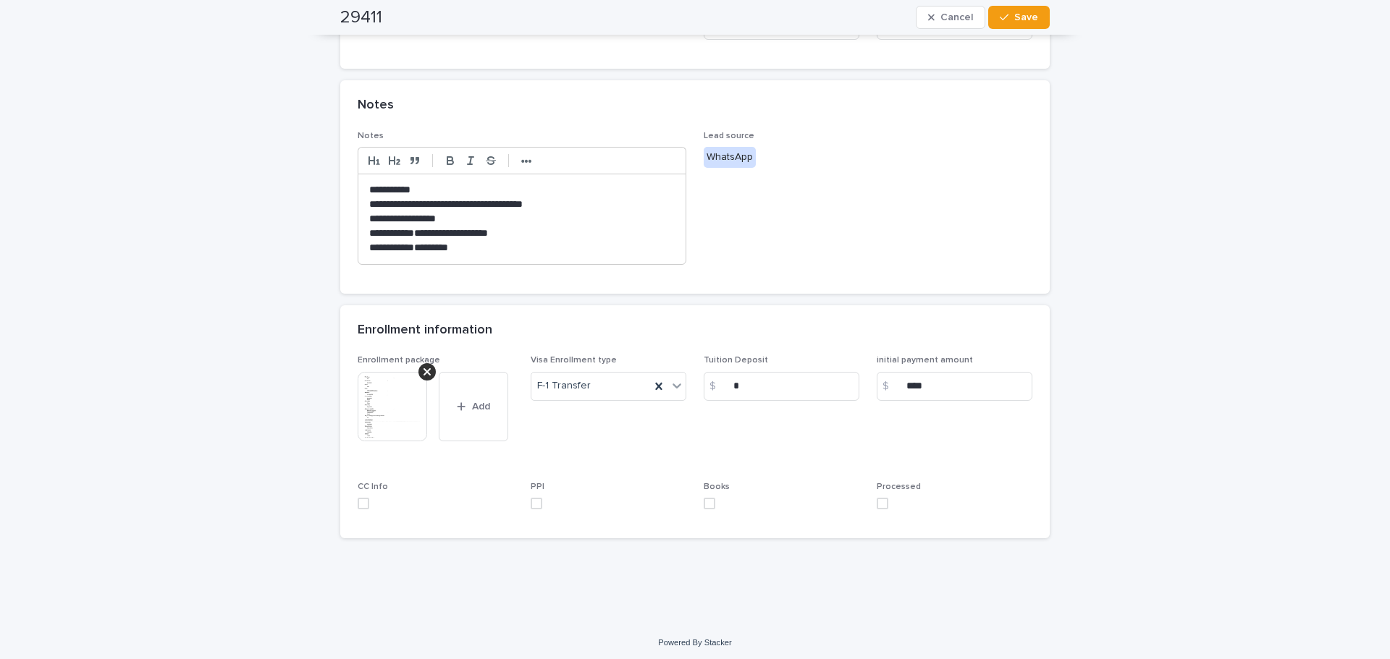
click at [877, 498] on span at bounding box center [883, 504] width 12 height 12
click at [1008, 25] on button "Save" at bounding box center [1019, 17] width 62 height 23
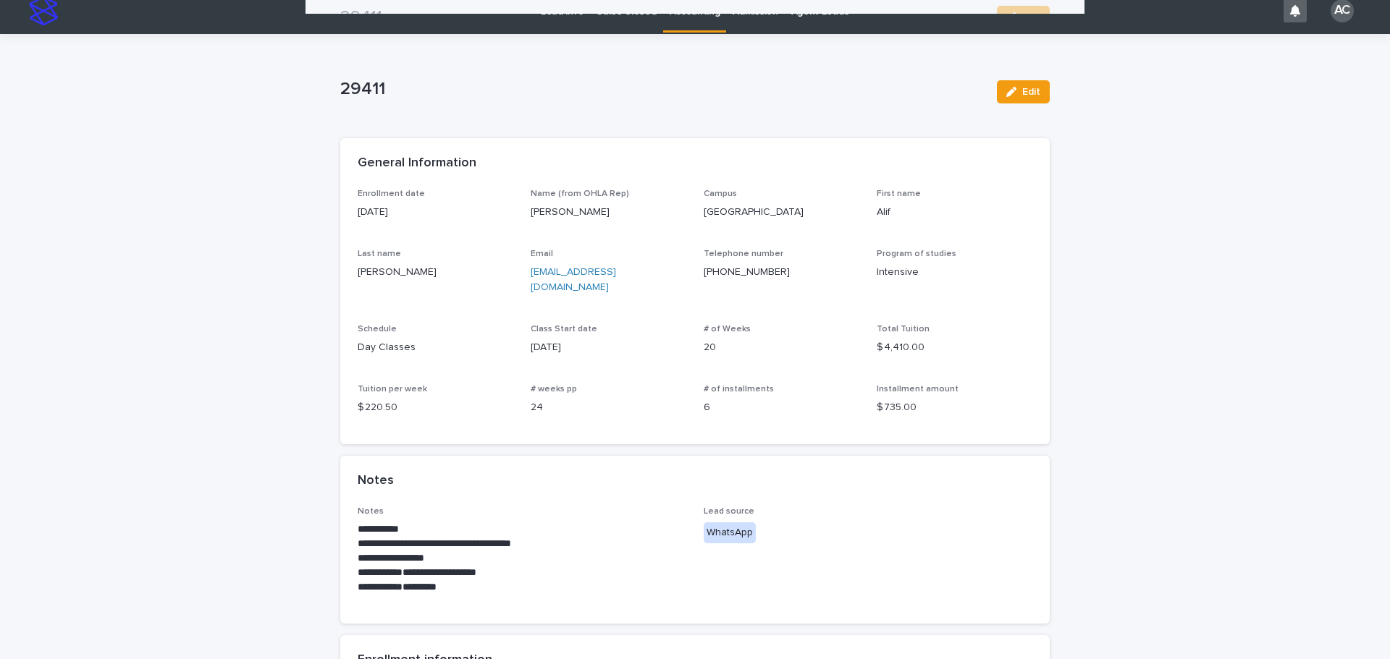
scroll to position [0, 0]
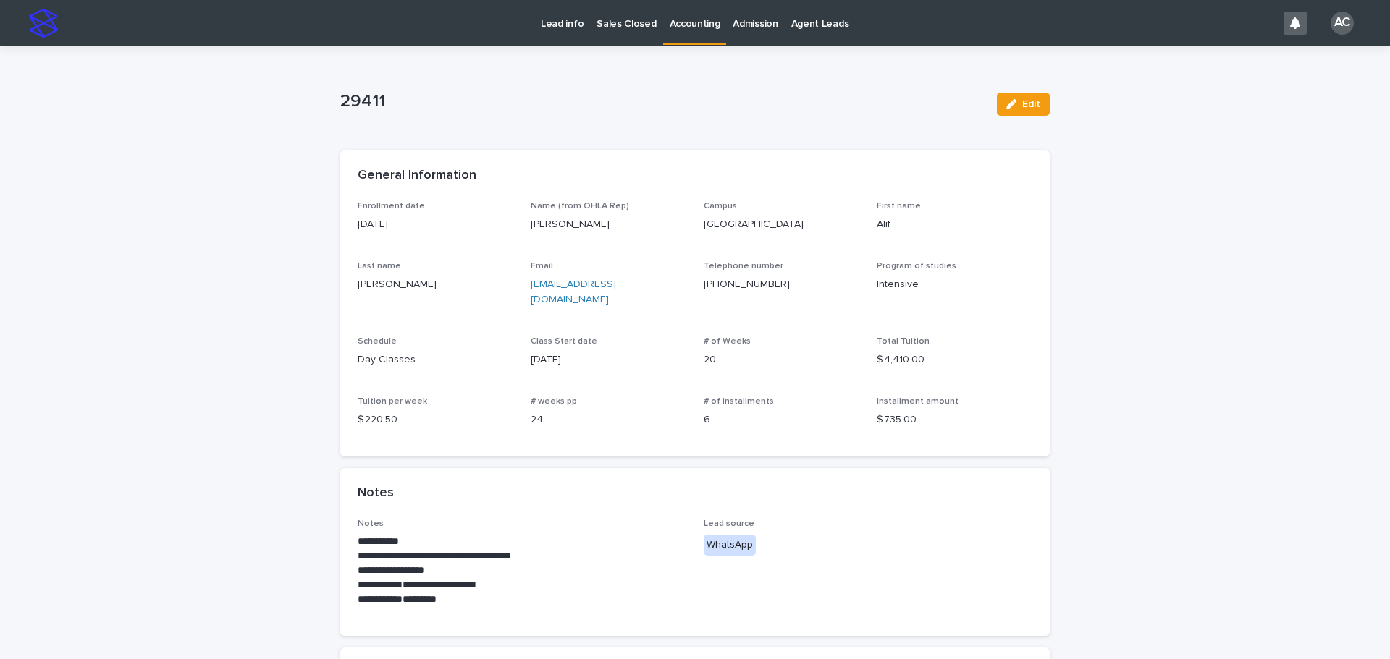
click at [699, 33] on link "Accounting" at bounding box center [695, 21] width 64 height 43
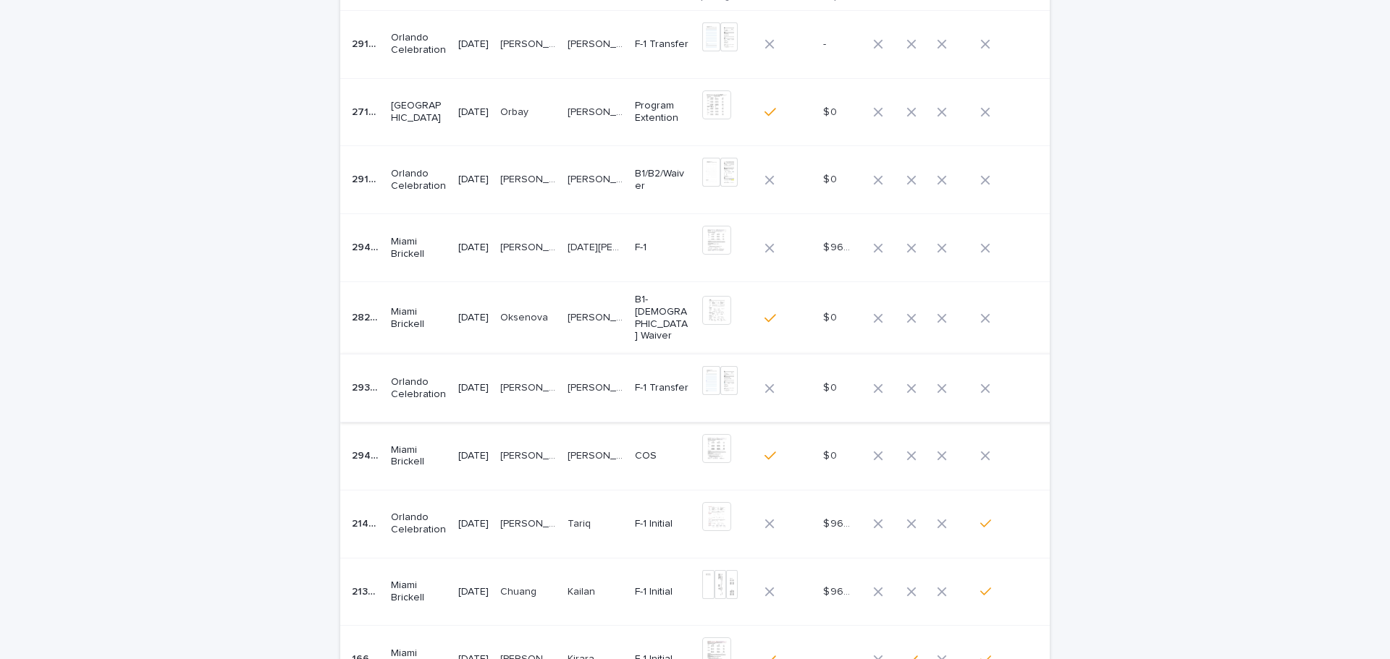
scroll to position [145, 0]
click at [544, 329] on td "Oksenova Oksenova" at bounding box center [527, 314] width 67 height 72
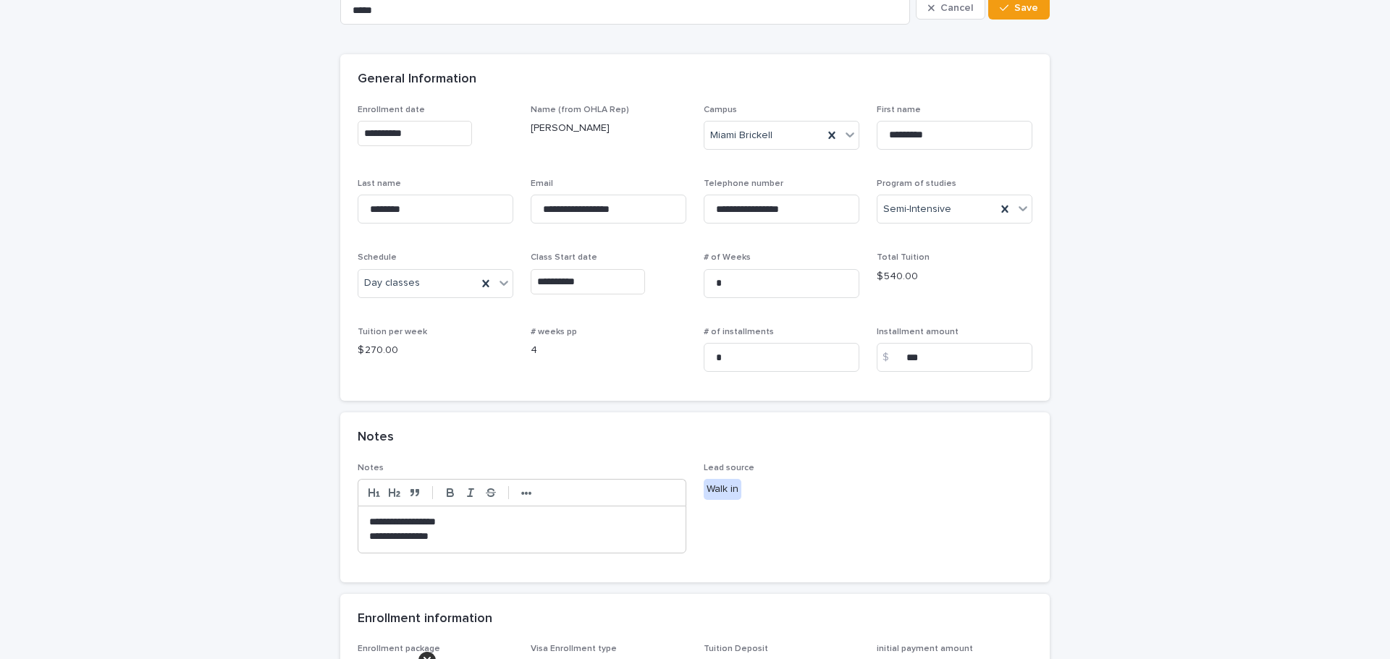
scroll to position [290, 0]
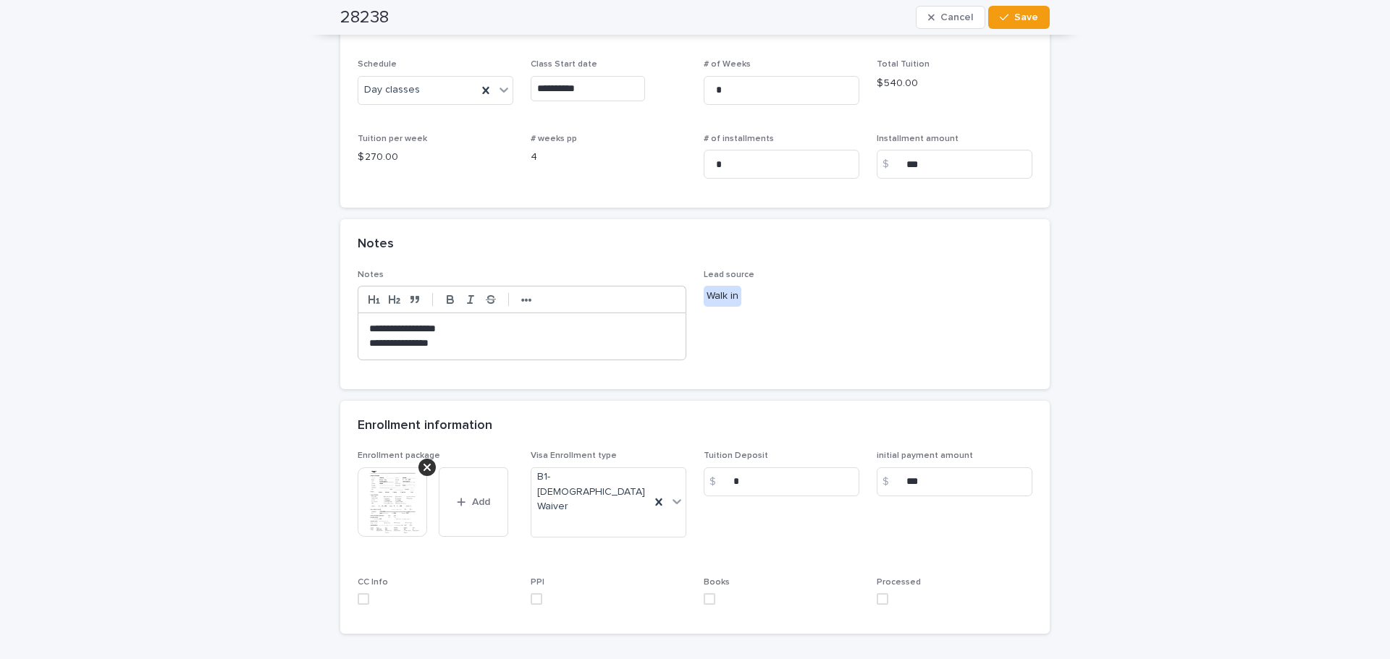
click at [388, 509] on img at bounding box center [392, 502] width 69 height 69
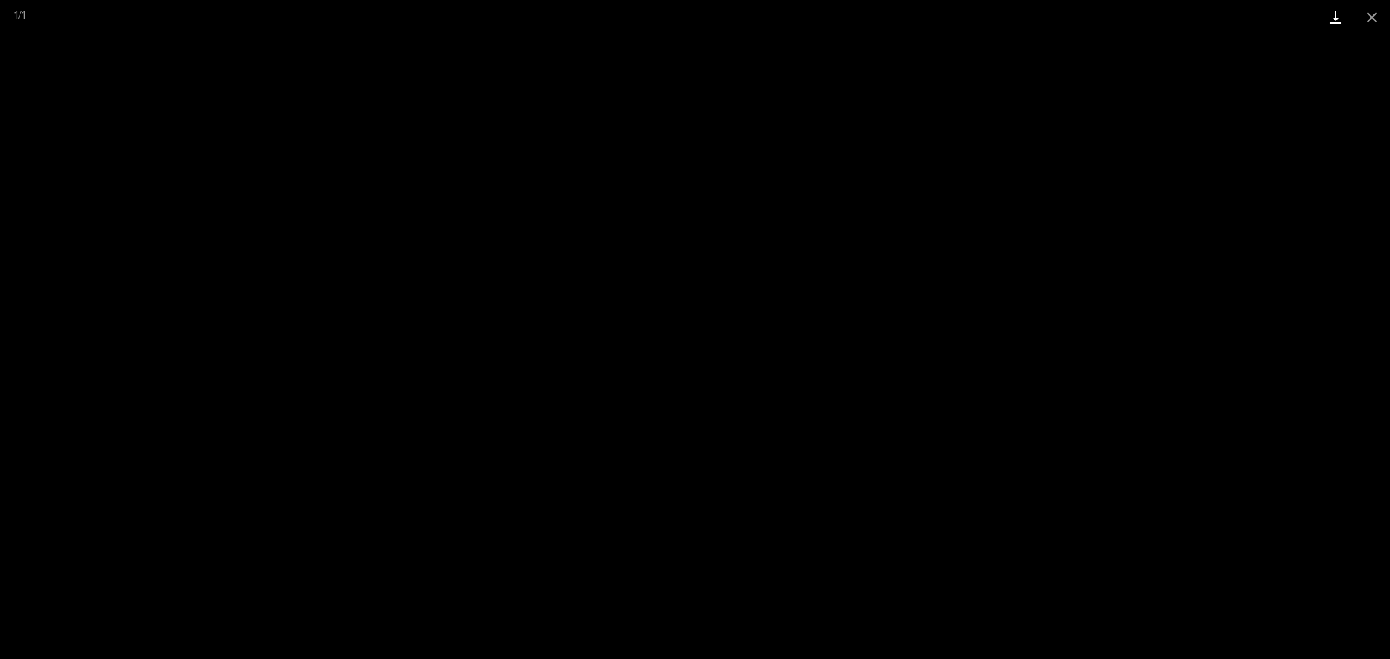
click at [1325, 23] on link "Download" at bounding box center [1336, 17] width 36 height 34
drag, startPoint x: 1380, startPoint y: 23, endPoint x: 1361, endPoint y: 29, distance: 19.7
click at [1380, 23] on button "Close gallery" at bounding box center [1372, 17] width 36 height 34
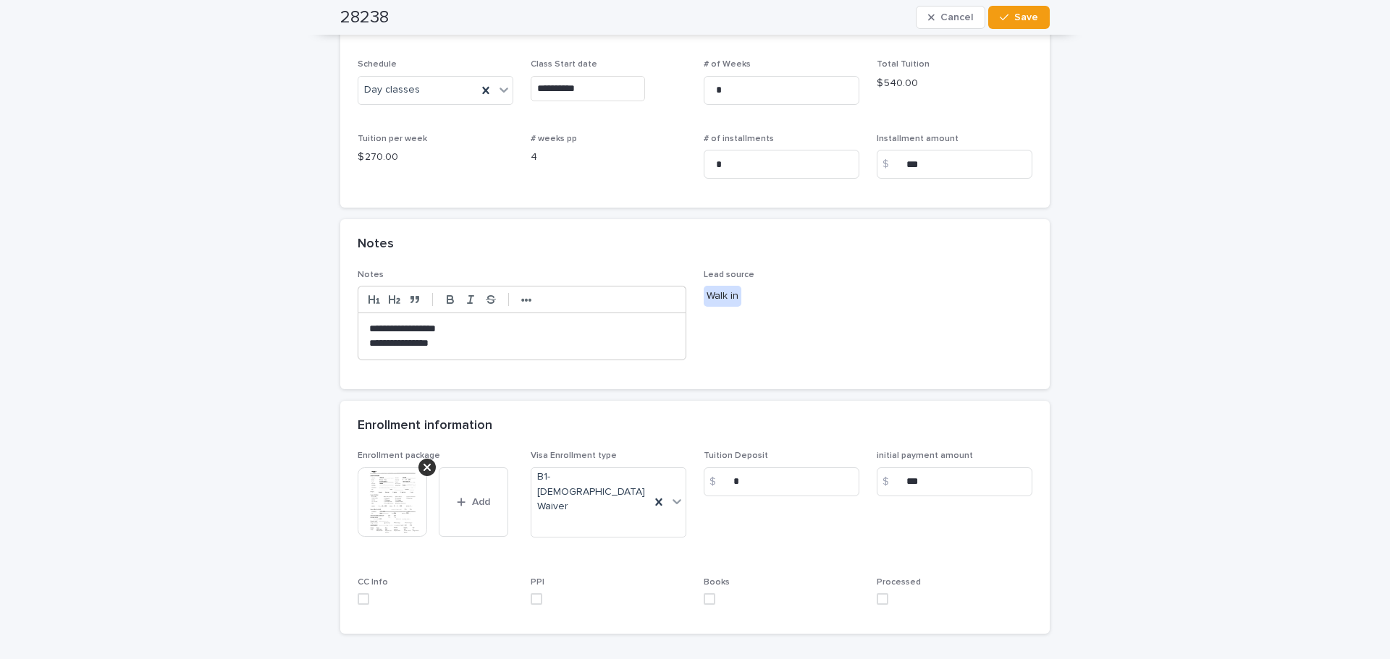
scroll to position [389, 0]
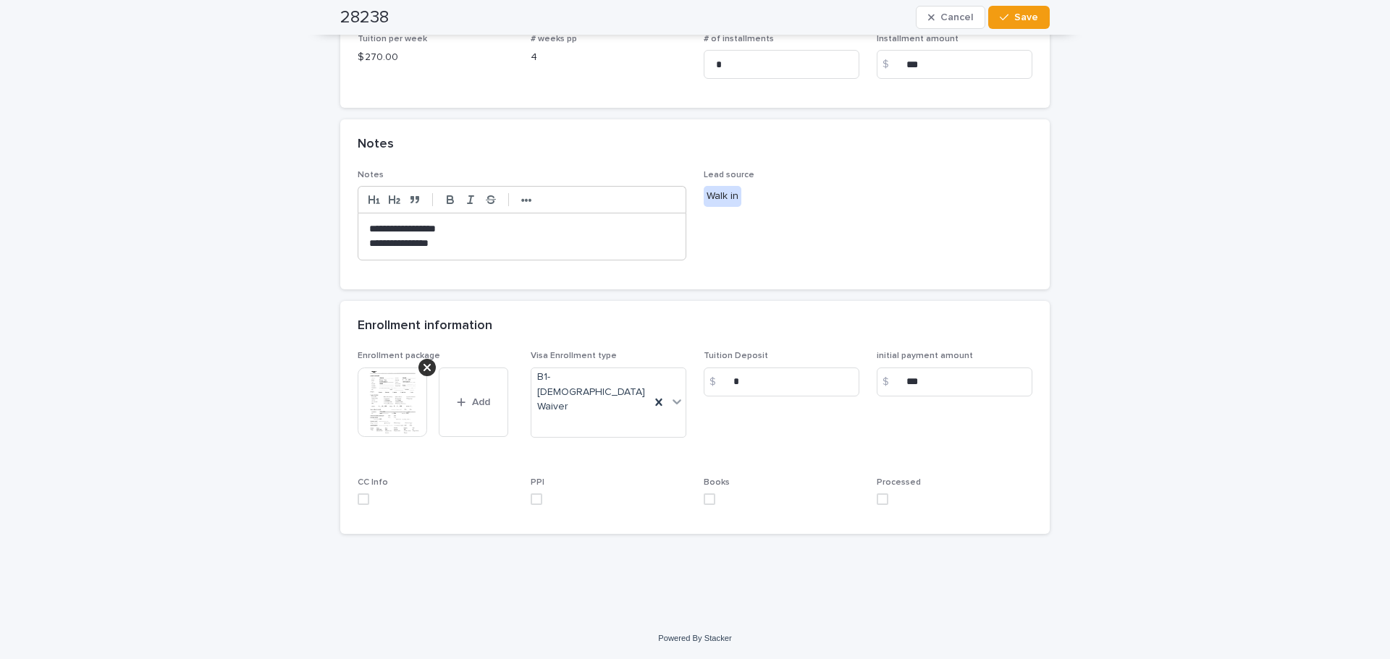
drag, startPoint x: 873, startPoint y: 496, endPoint x: 876, endPoint y: 365, distance: 131.1
click at [877, 496] on span at bounding box center [883, 500] width 12 height 12
click at [1020, 21] on span "Save" at bounding box center [1026, 17] width 24 height 10
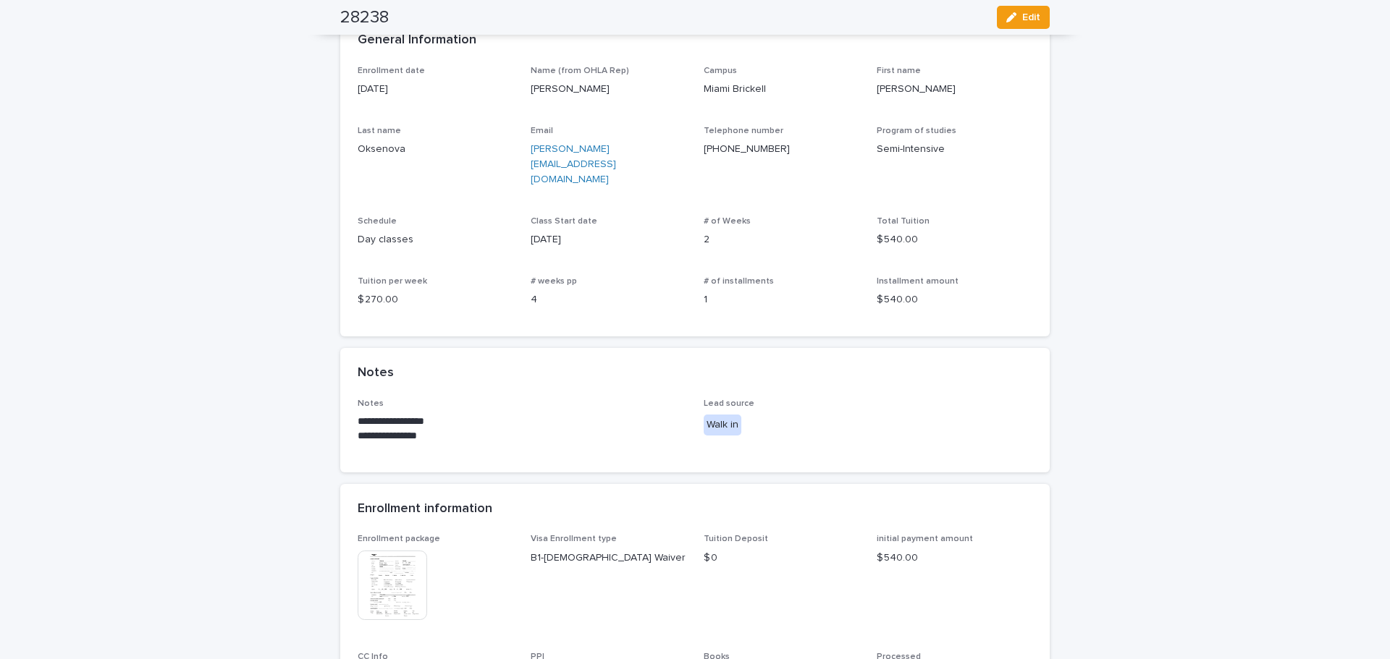
scroll to position [0, 0]
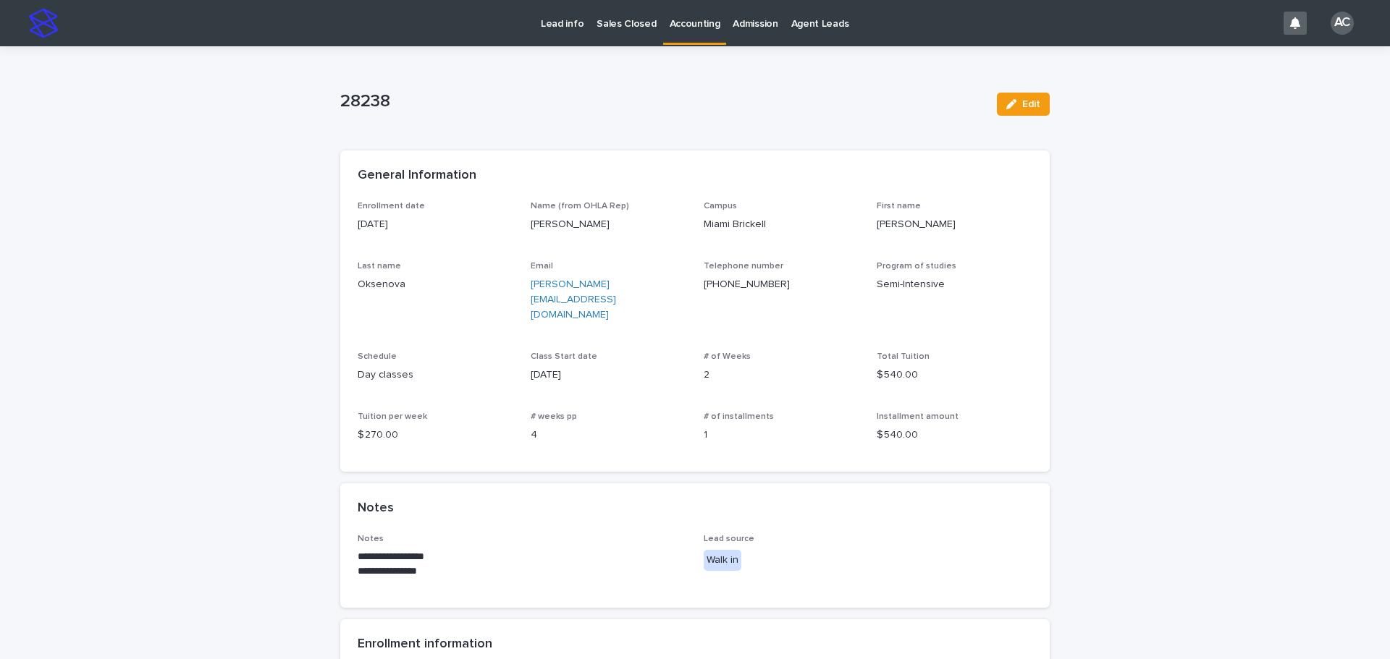
click at [688, 35] on link "Accounting" at bounding box center [695, 21] width 64 height 43
